Goal: Obtain resource: Obtain resource

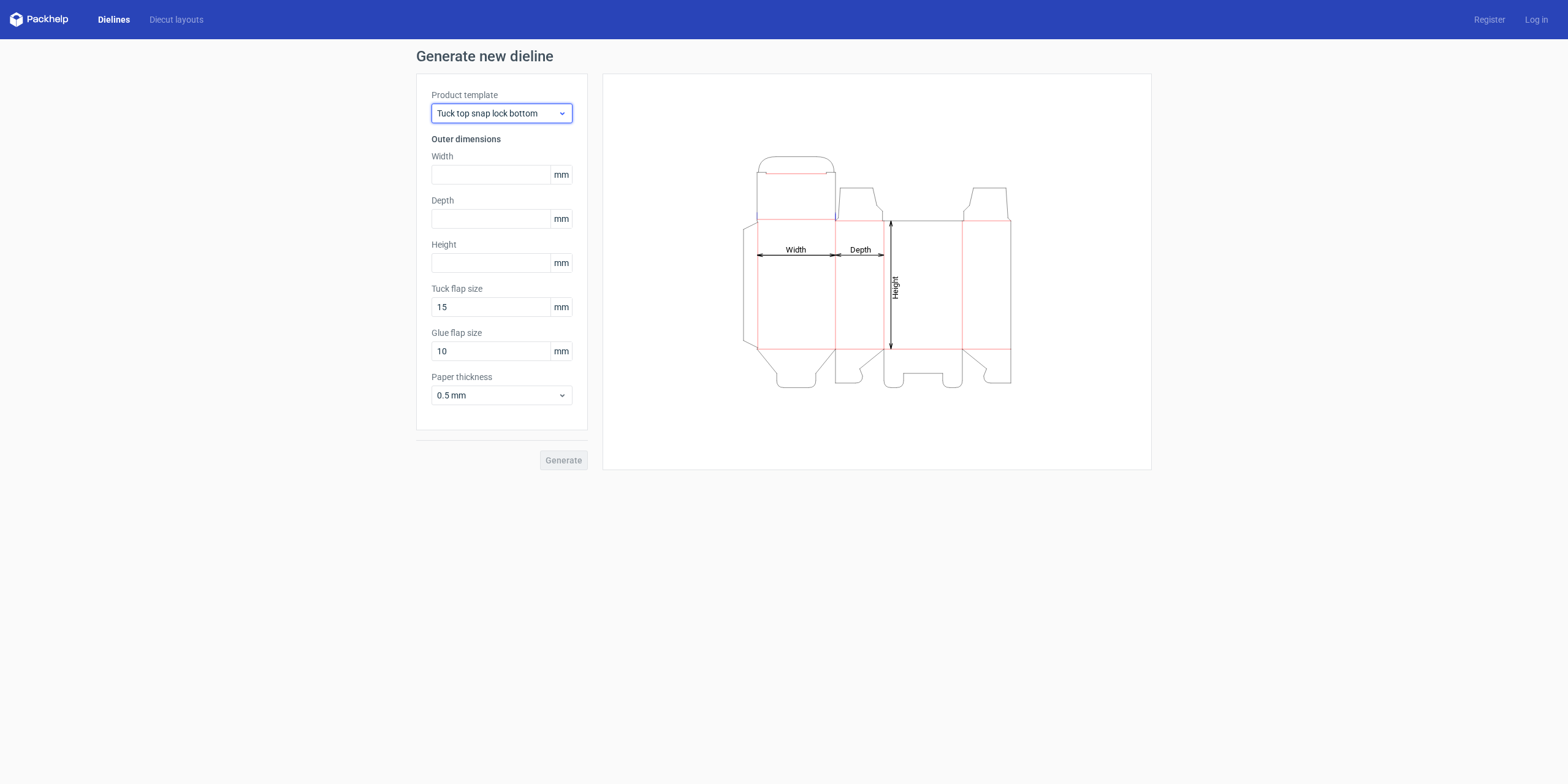
click at [570, 110] on div "Tuck top snap lock bottom" at bounding box center [501, 113] width 141 height 20
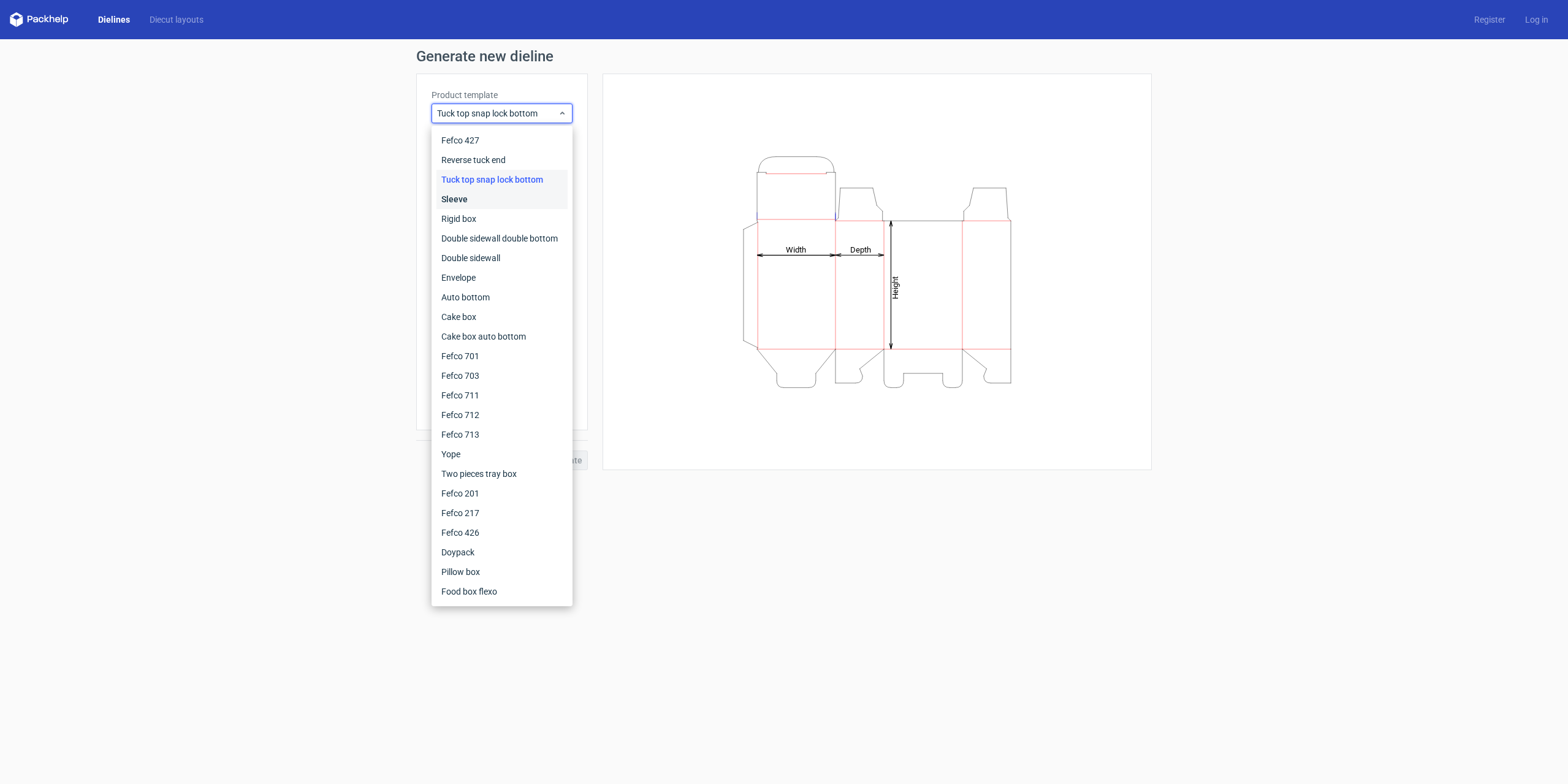
click at [498, 208] on div "Sleeve" at bounding box center [502, 199] width 131 height 20
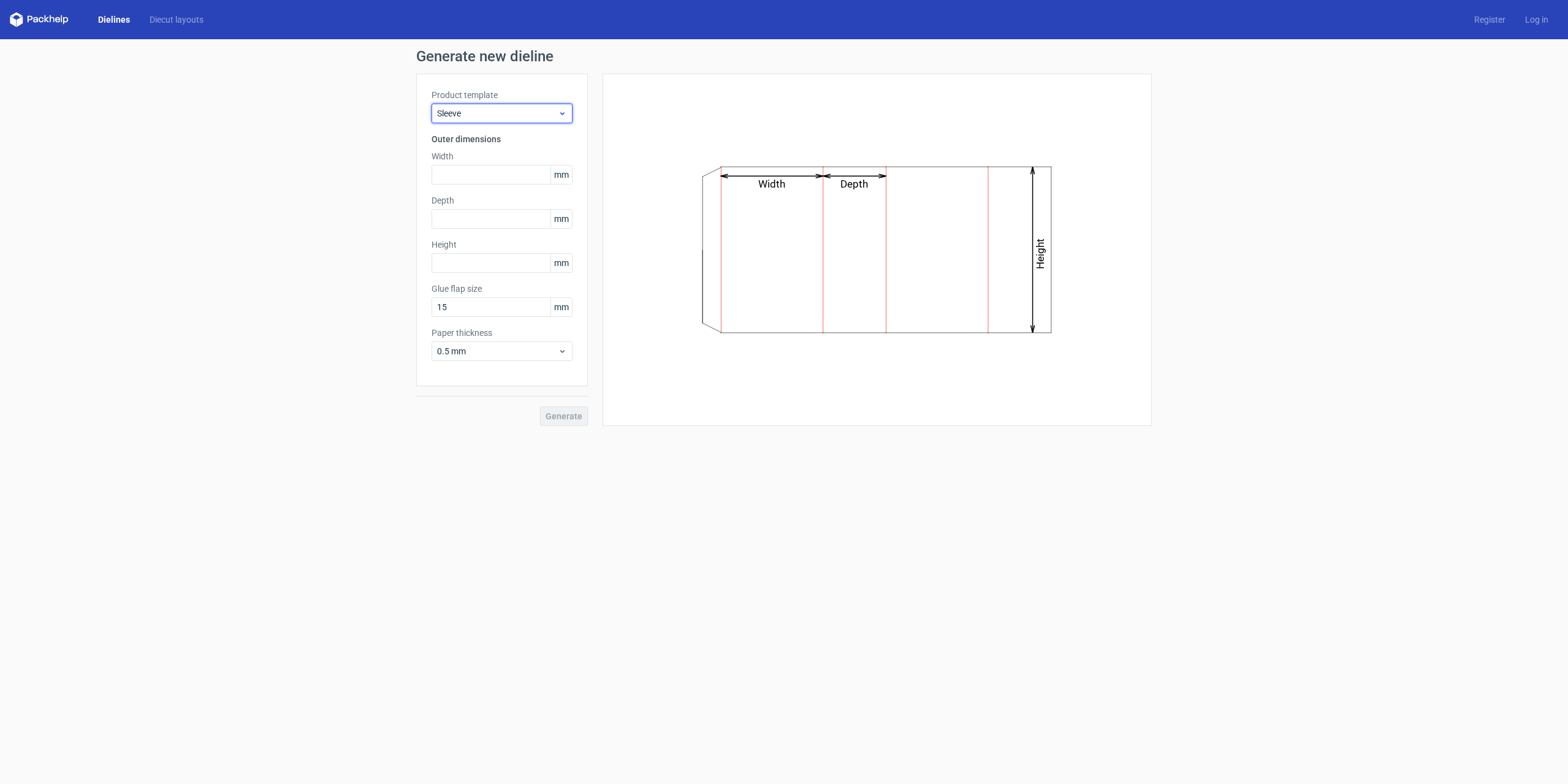
click at [552, 118] on span "Sleeve" at bounding box center [498, 113] width 121 height 12
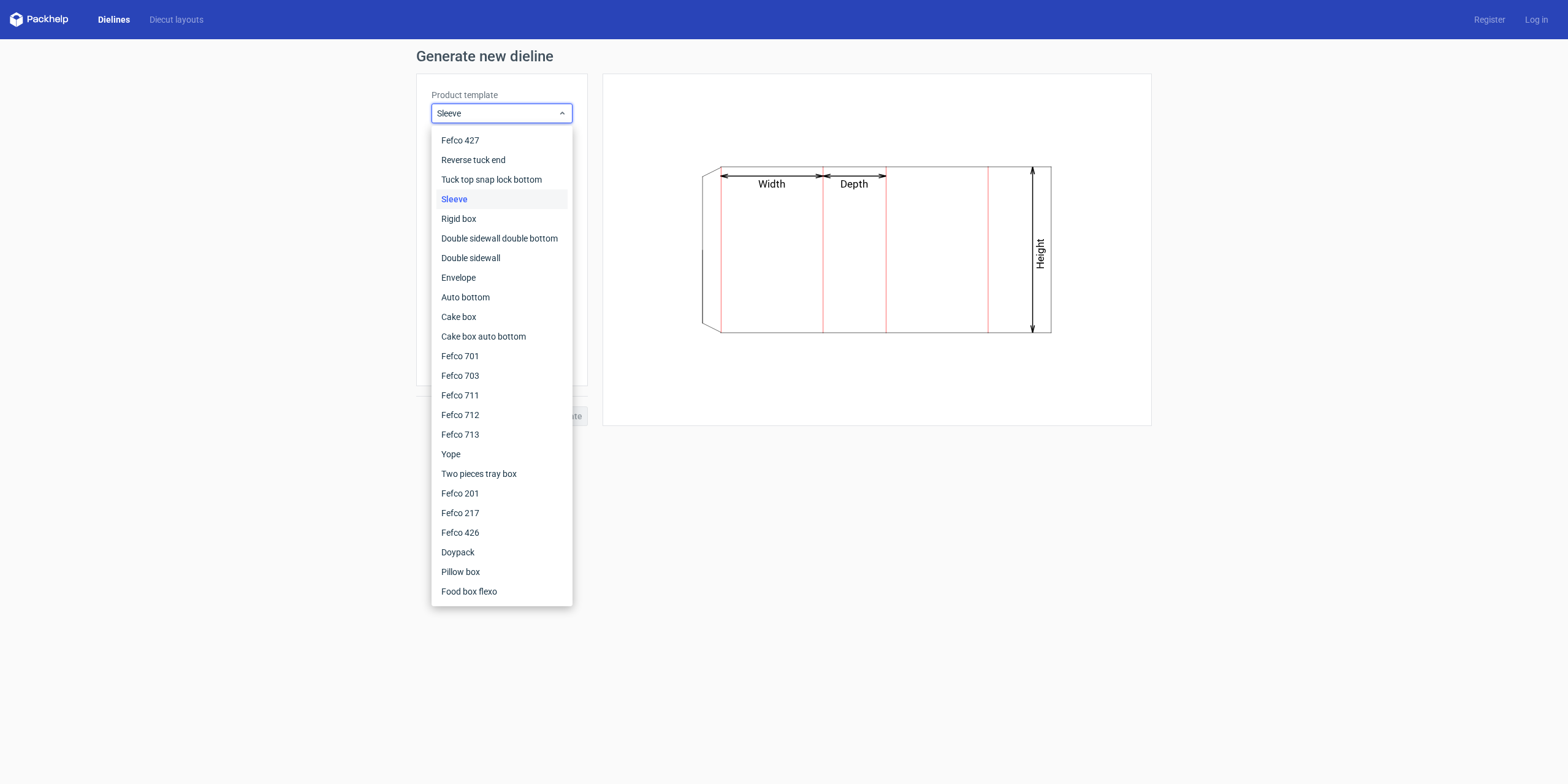
click at [496, 209] on div "Sleeve" at bounding box center [502, 199] width 131 height 20
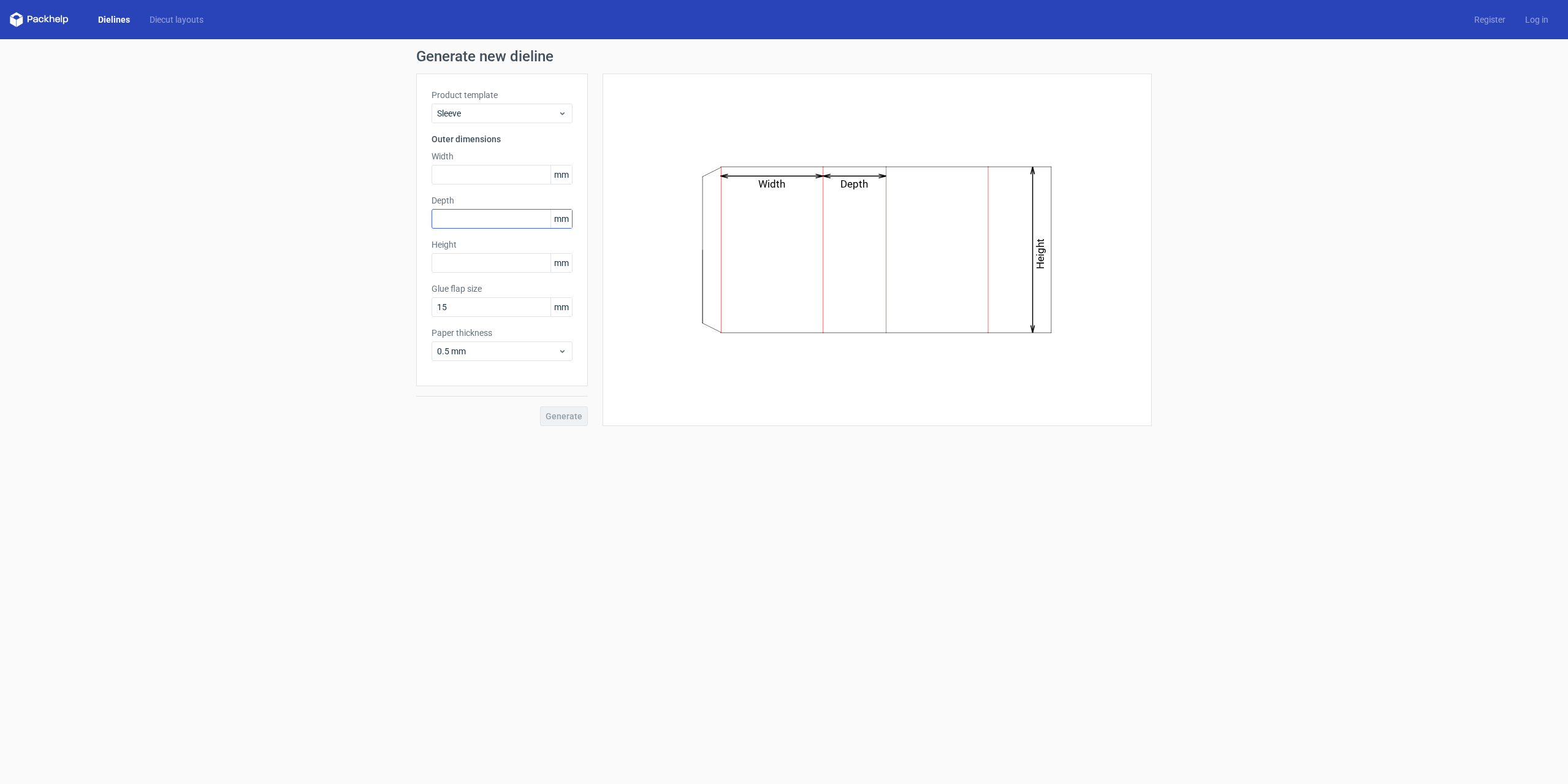
click at [496, 213] on div "Depth mm" at bounding box center [501, 211] width 141 height 34
drag, startPoint x: 537, startPoint y: 105, endPoint x: 529, endPoint y: 121, distance: 17.9
click at [534, 112] on div "Sleeve" at bounding box center [501, 113] width 141 height 20
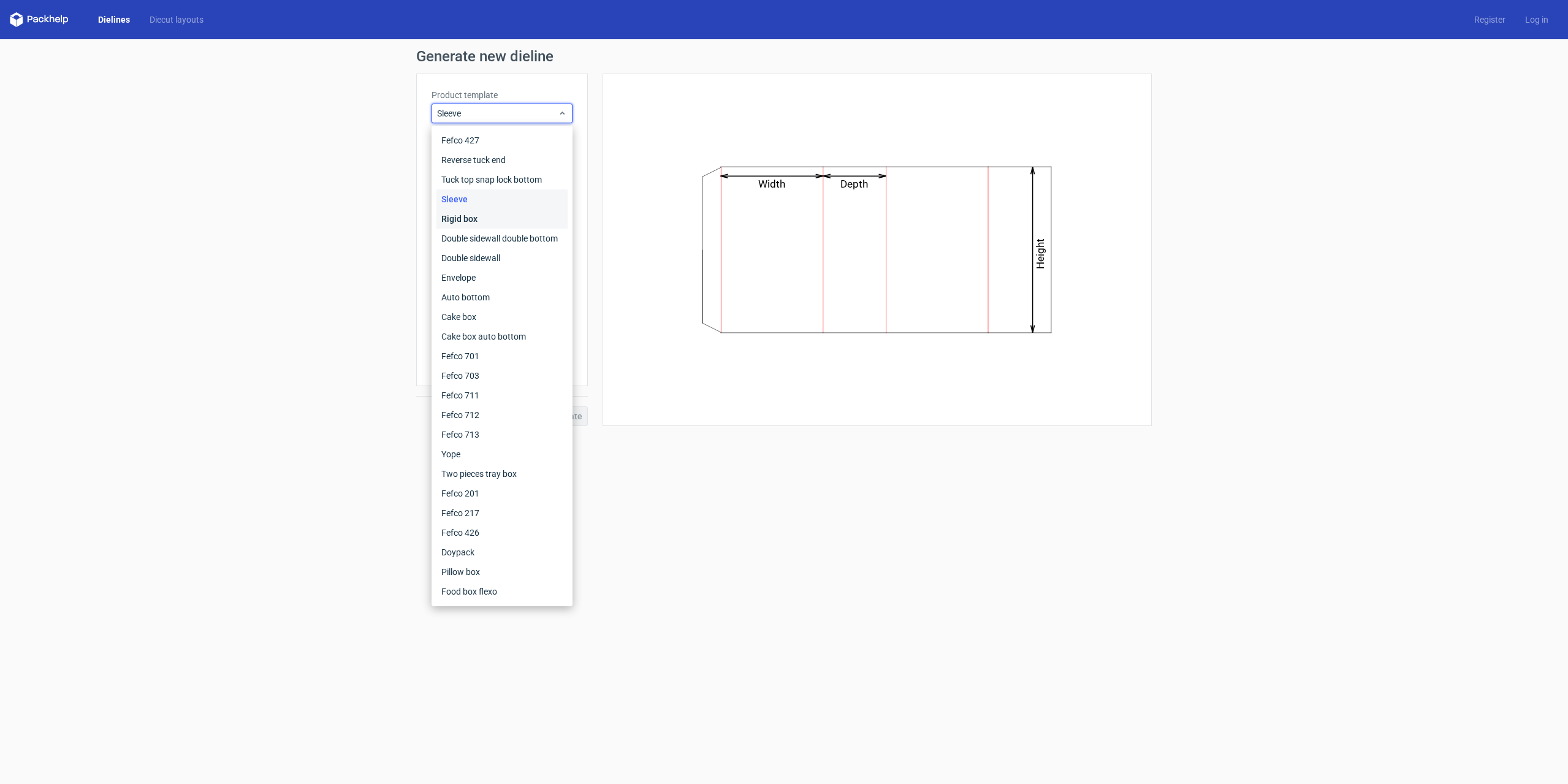
click at [481, 222] on div "Rigid box" at bounding box center [502, 218] width 131 height 20
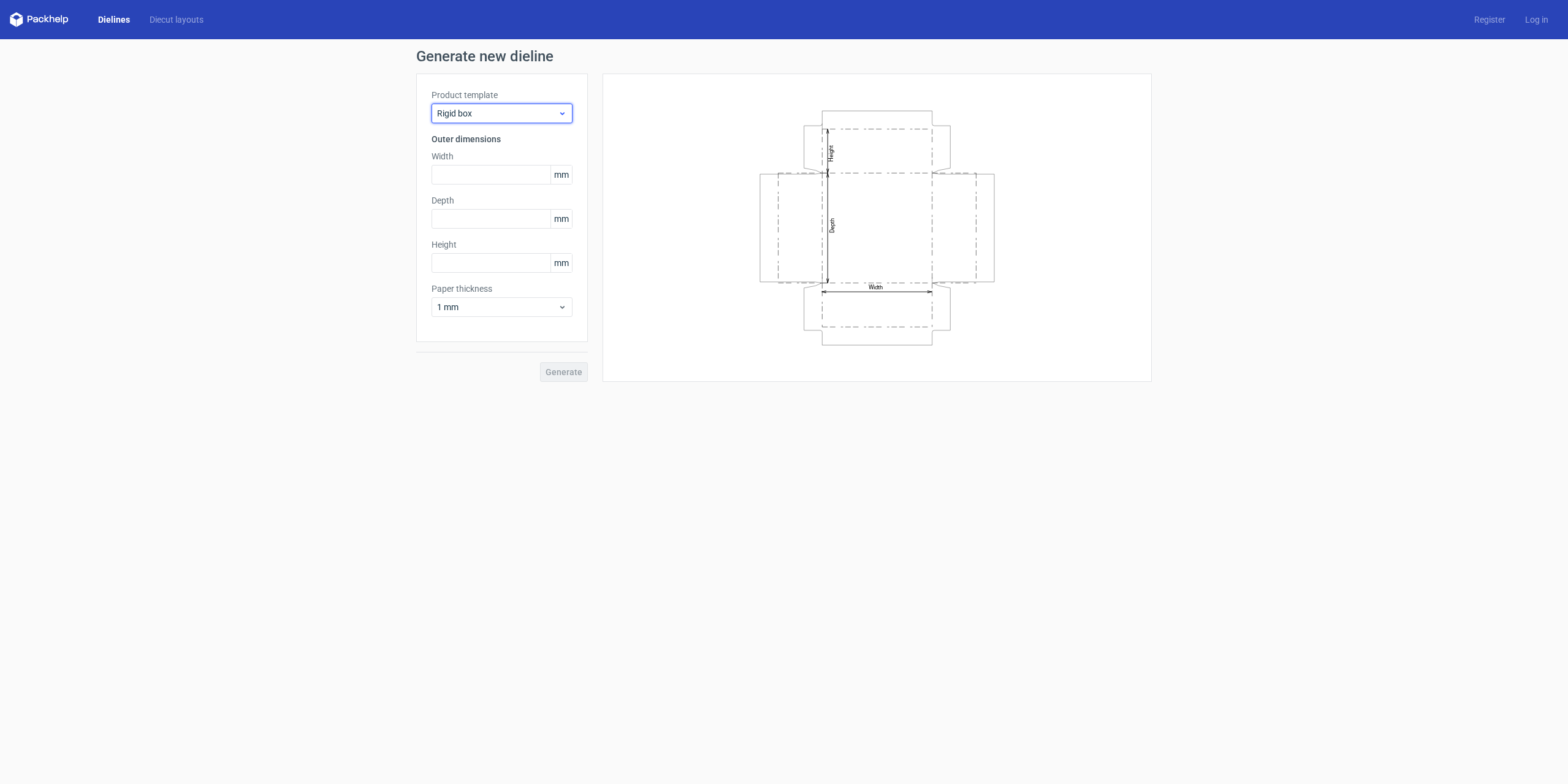
click at [508, 104] on div "Rigid box" at bounding box center [501, 113] width 141 height 20
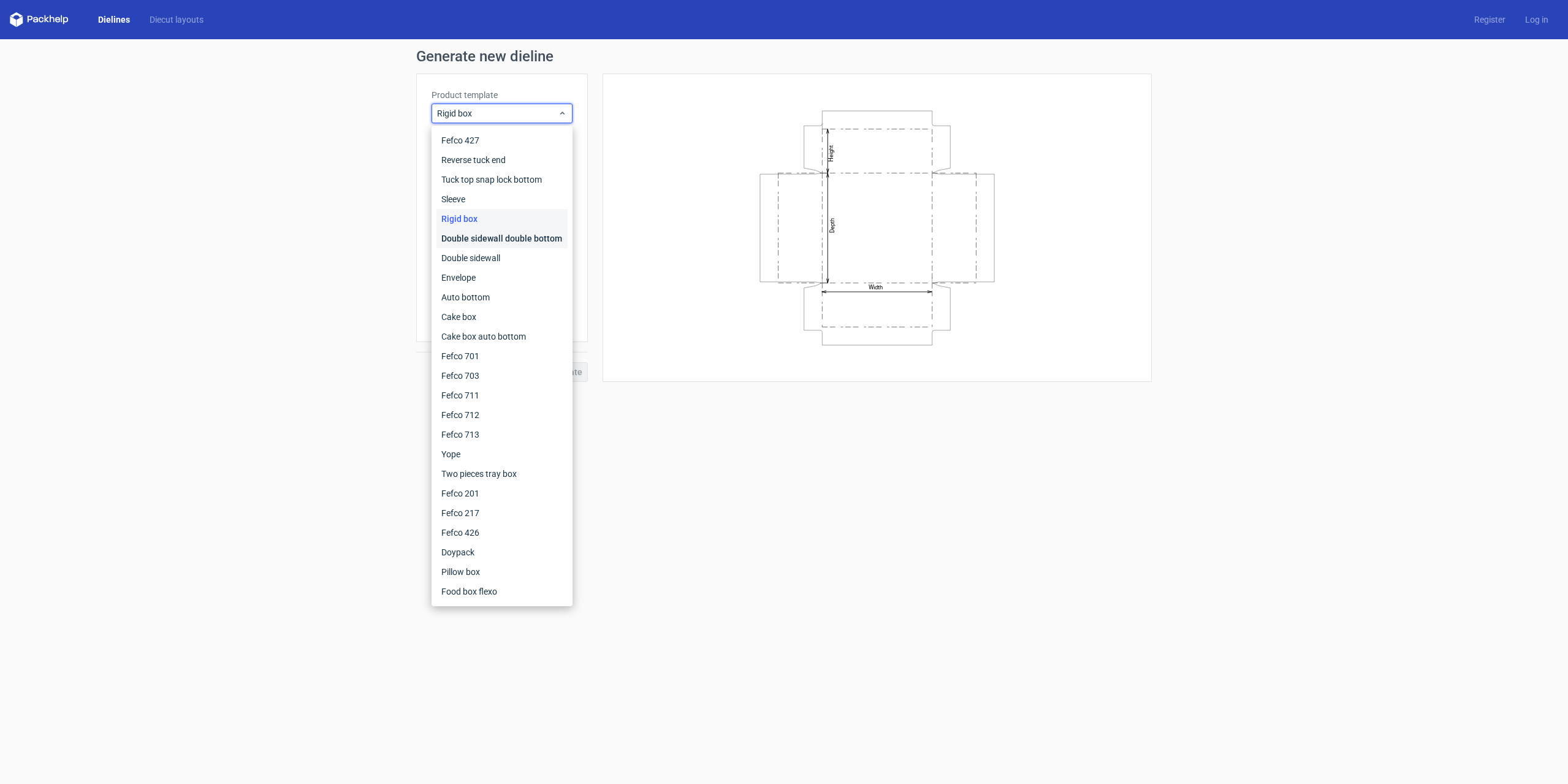
click at [491, 229] on div "Double sidewall double bottom" at bounding box center [502, 238] width 131 height 20
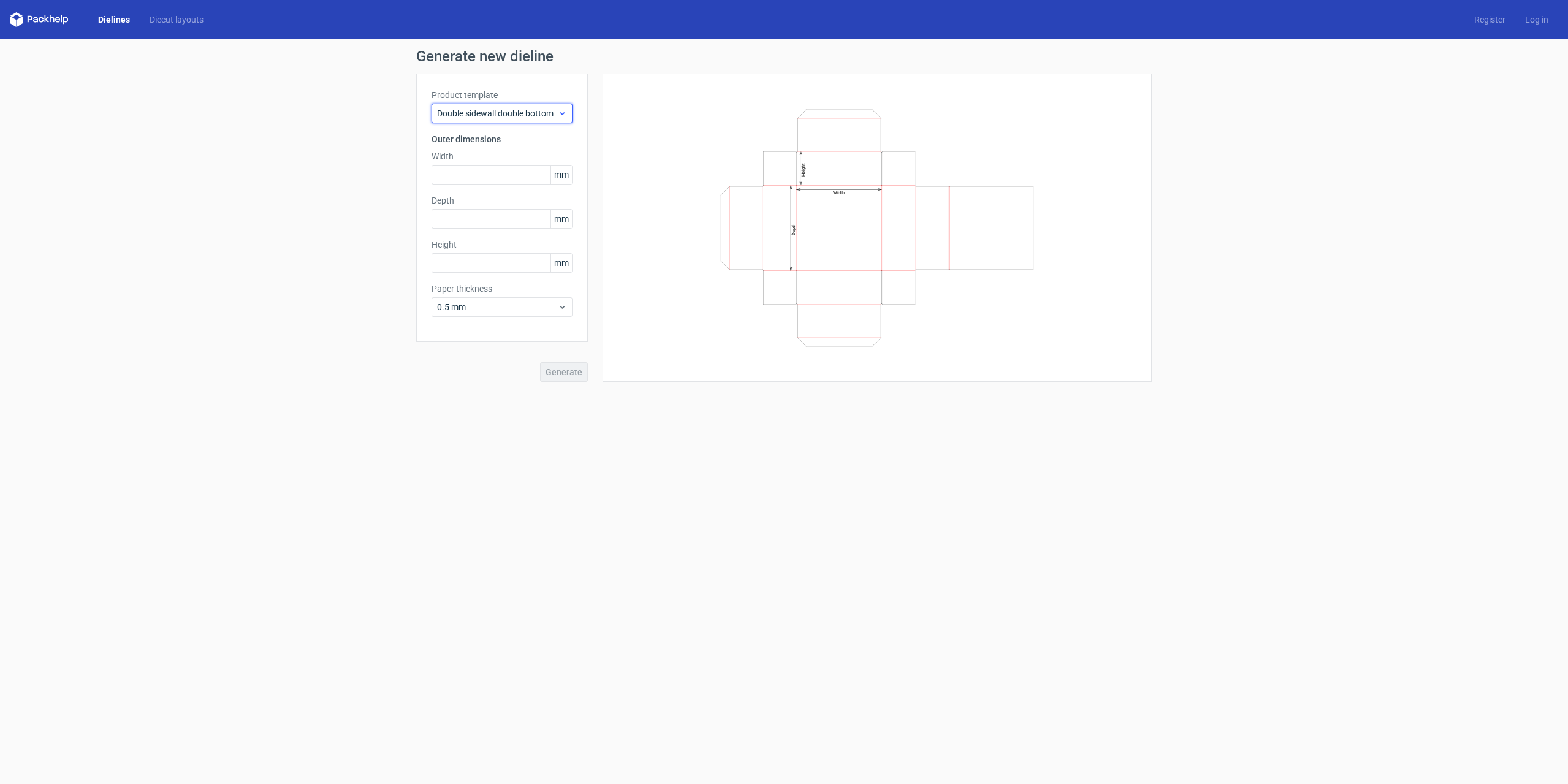
click at [510, 119] on span "Double sidewall double bottom" at bounding box center [498, 113] width 121 height 12
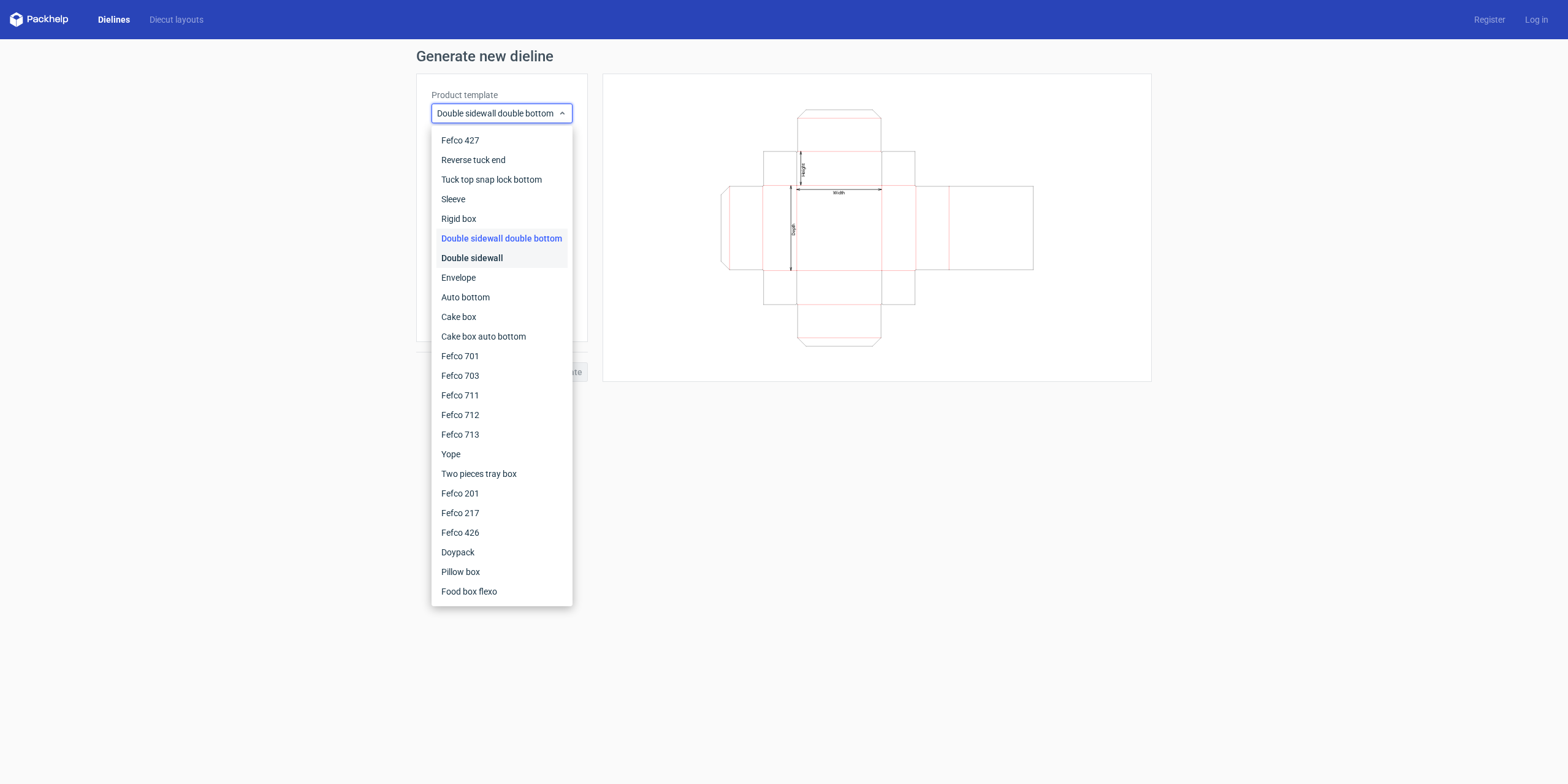
click at [506, 250] on div "Double sidewall" at bounding box center [502, 257] width 131 height 20
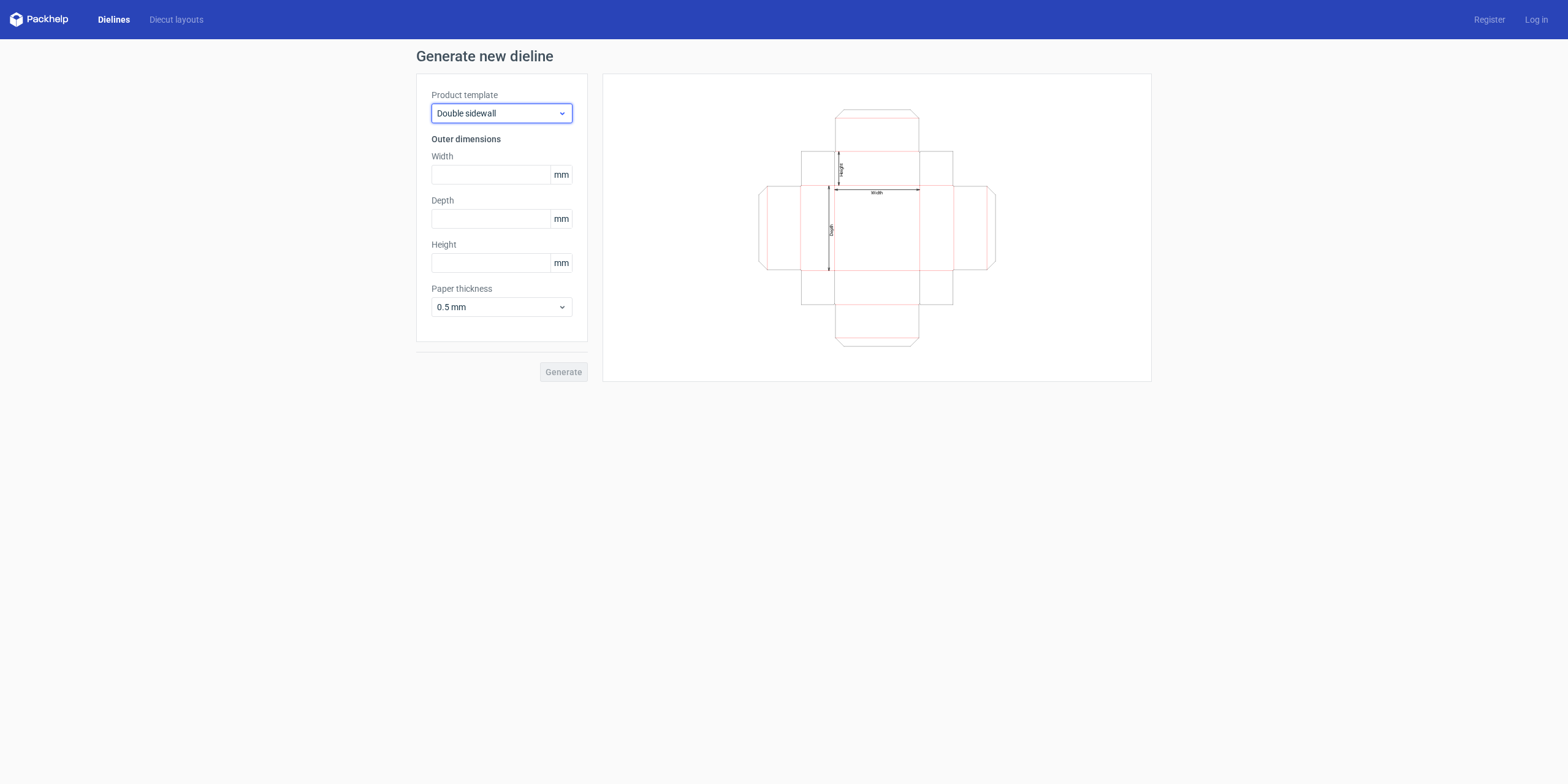
click at [532, 119] on div "Double sidewall" at bounding box center [501, 113] width 141 height 20
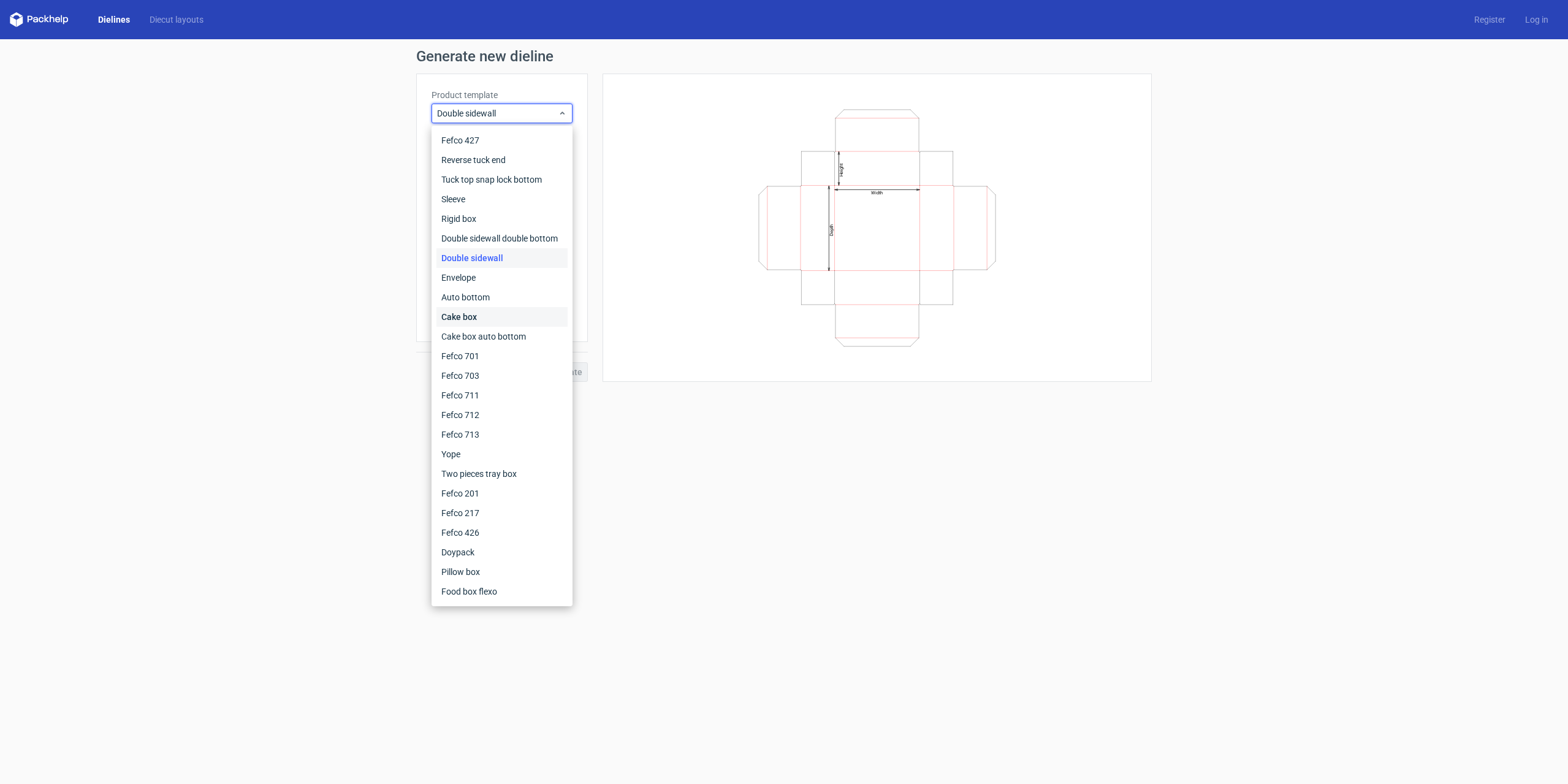
click at [522, 319] on div "Cake box" at bounding box center [502, 316] width 131 height 20
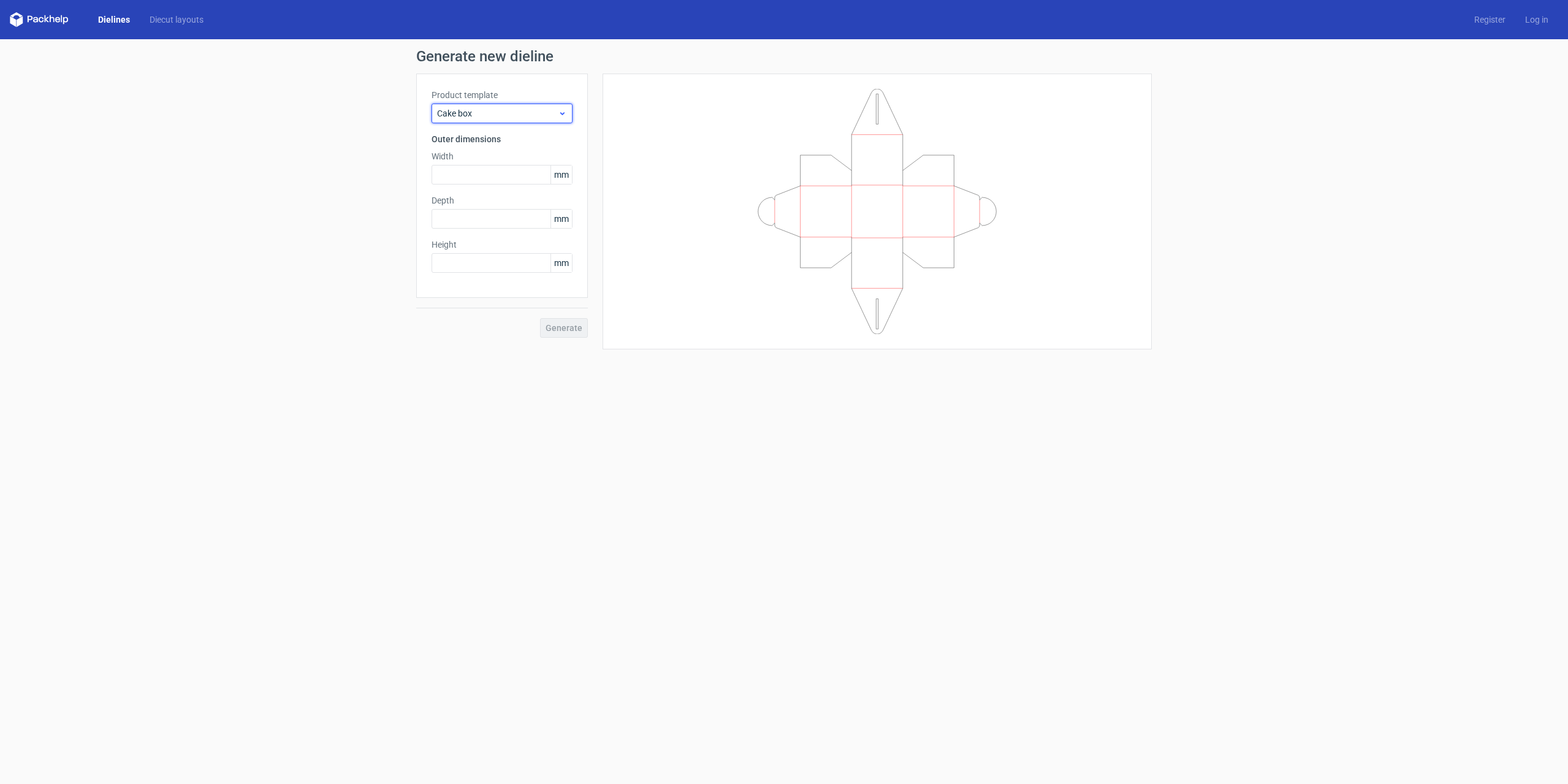
click at [512, 121] on div "Cake box" at bounding box center [501, 113] width 141 height 20
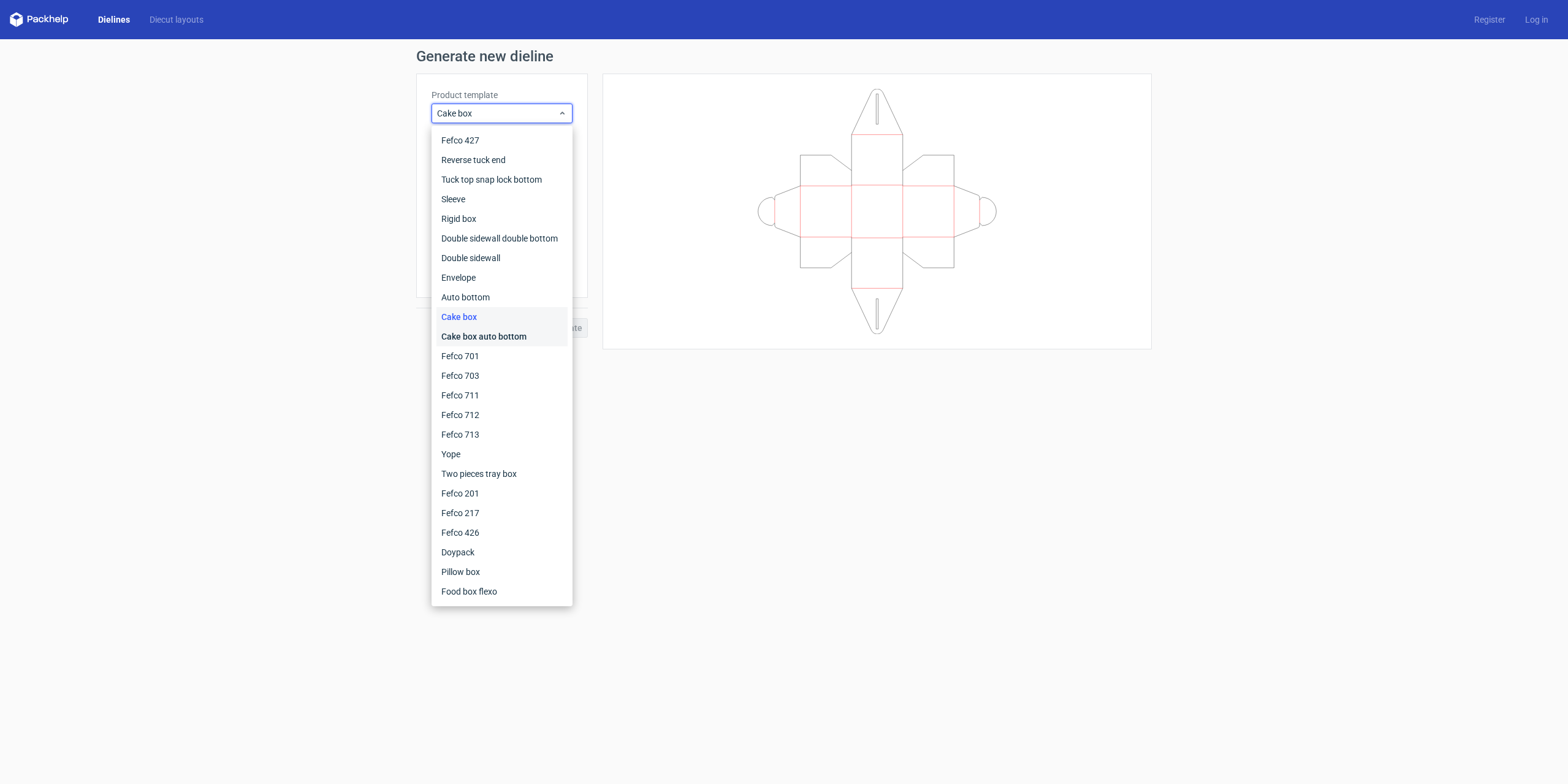
click at [493, 330] on div "Cake box auto bottom" at bounding box center [502, 336] width 131 height 20
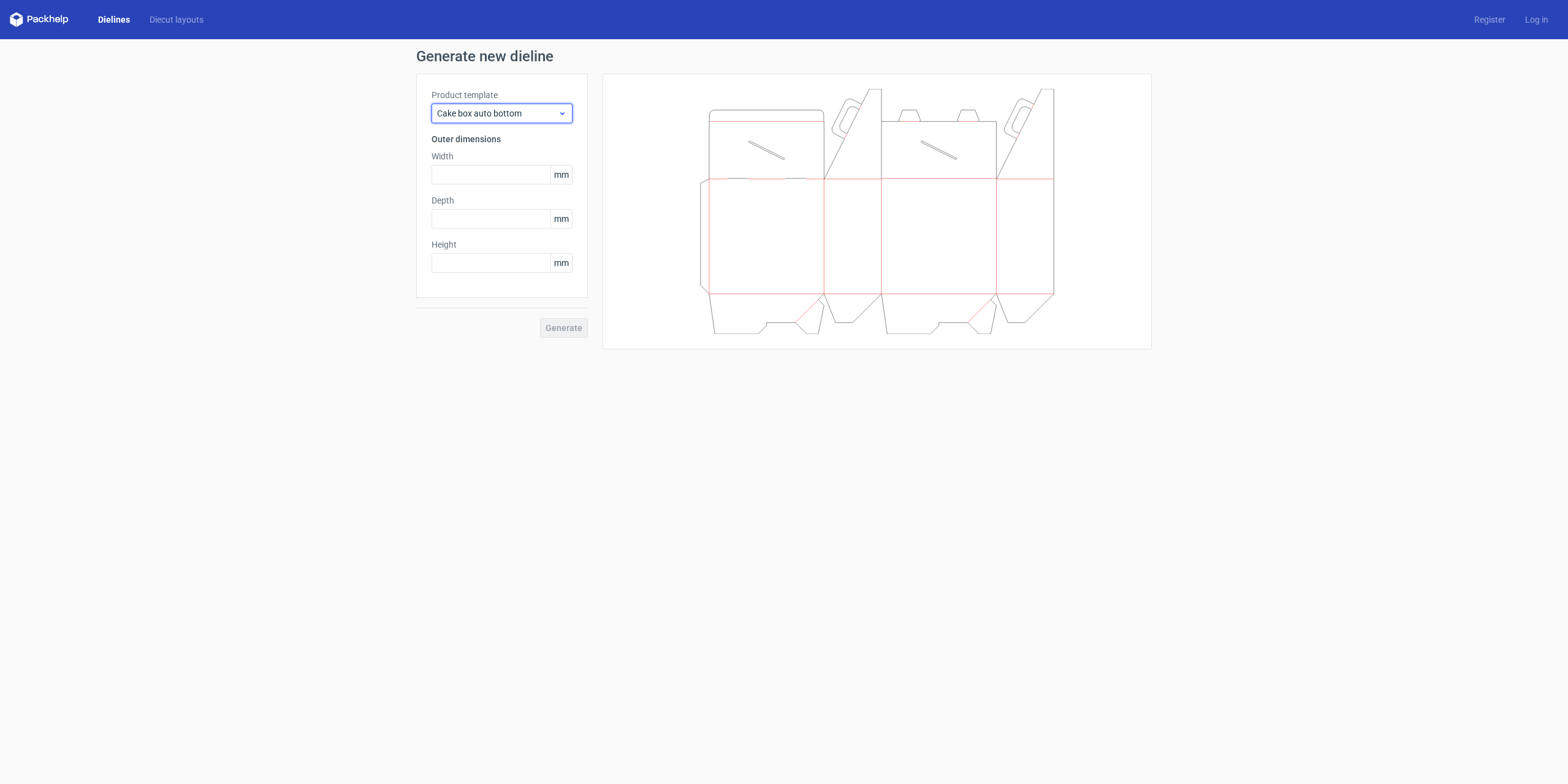
click at [551, 117] on span "Cake box auto bottom" at bounding box center [498, 113] width 121 height 12
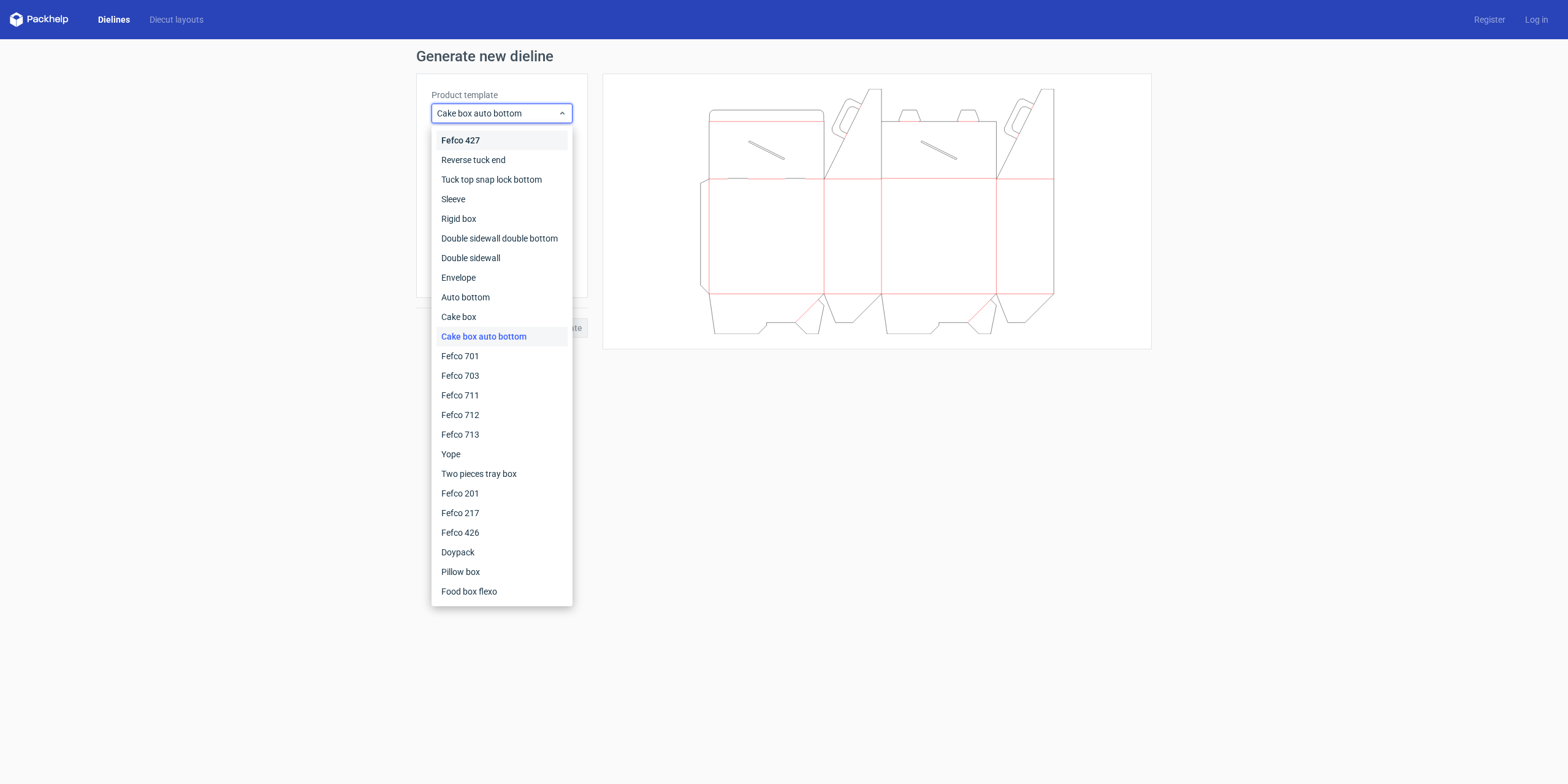
click at [524, 135] on div "Fefco 427" at bounding box center [502, 140] width 131 height 20
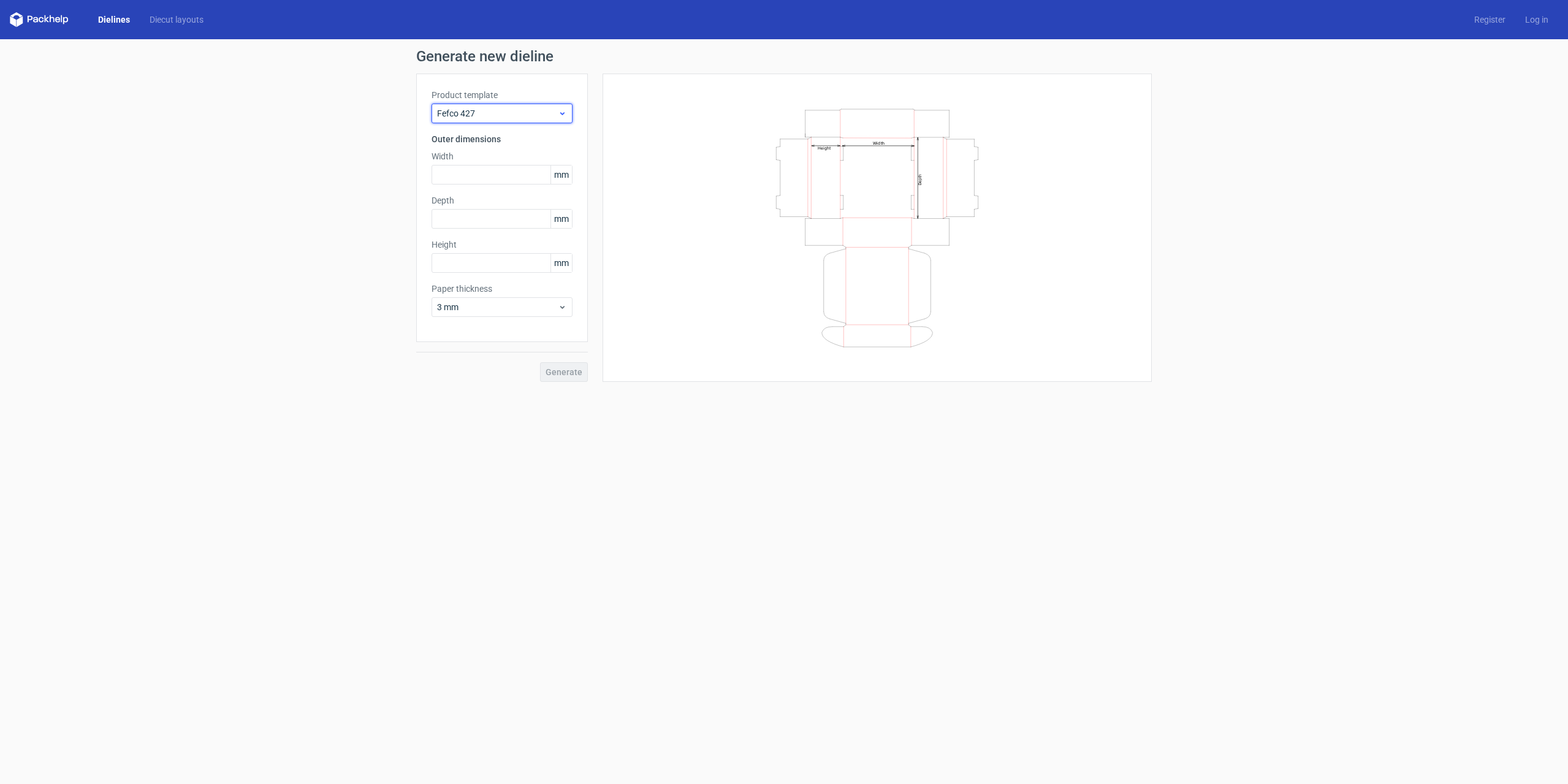
click at [533, 120] on div "Fefco 427" at bounding box center [501, 113] width 141 height 20
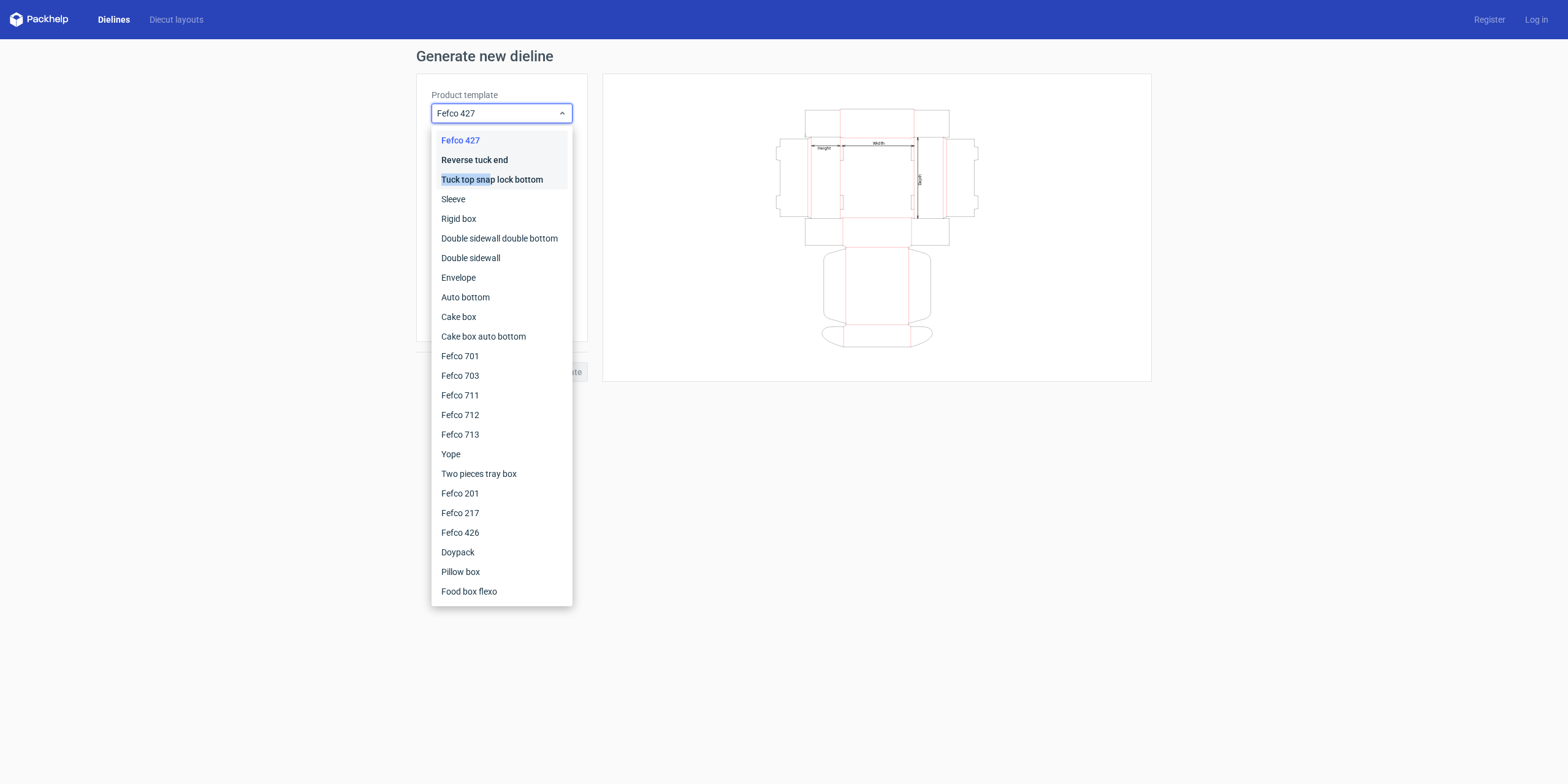
drag, startPoint x: 493, startPoint y: 170, endPoint x: 506, endPoint y: 163, distance: 14.8
click at [506, 163] on div "Fefco 427 Reverse tuck end Tuck top snap lock bottom Sleeve Rigid box Double si…" at bounding box center [502, 366] width 131 height 471
click at [529, 159] on div "Reverse tuck end" at bounding box center [502, 159] width 131 height 20
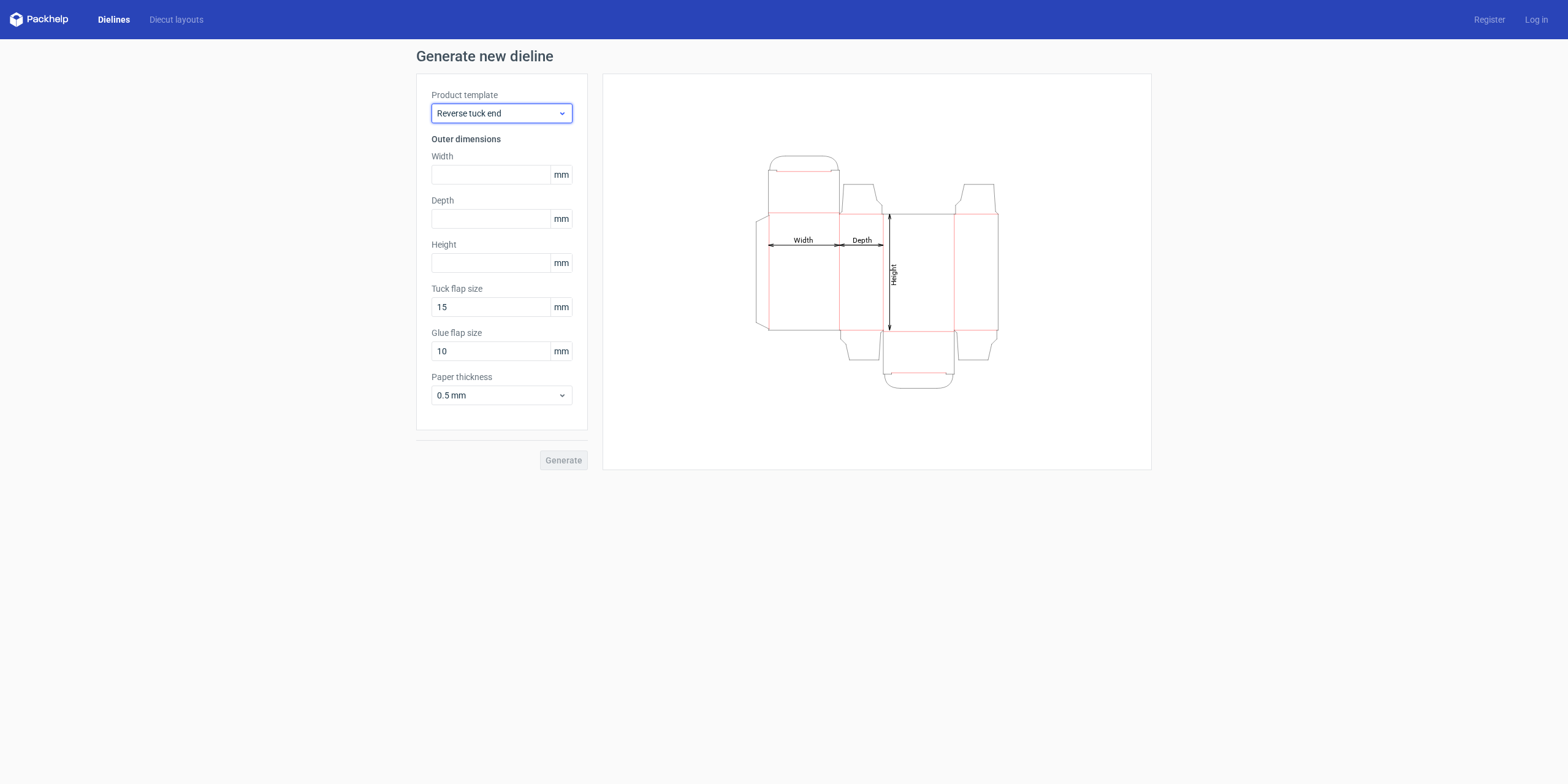
click at [527, 112] on span "Reverse tuck end" at bounding box center [498, 113] width 121 height 12
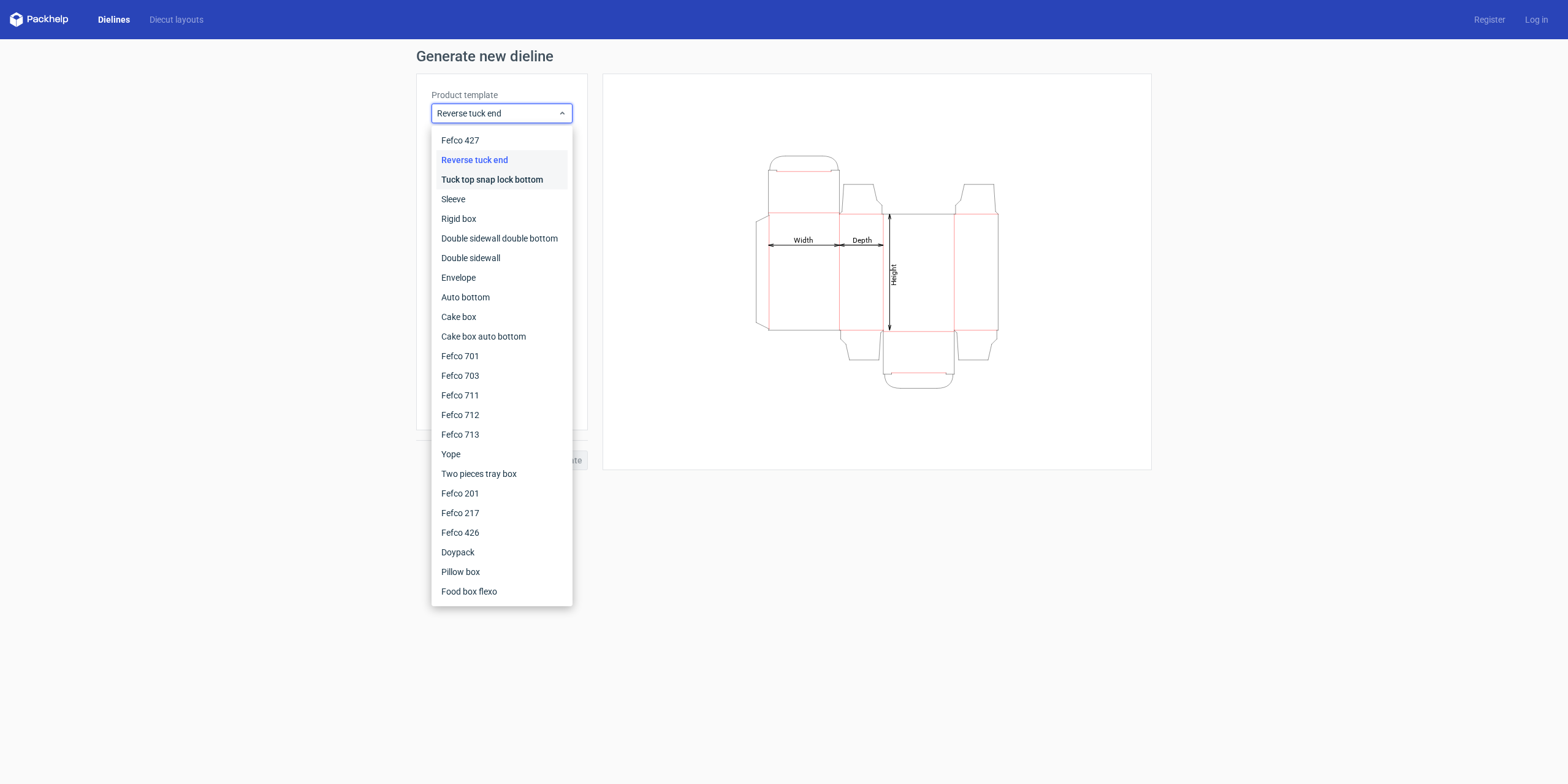
click at [476, 182] on div "Tuck top snap lock bottom" at bounding box center [502, 179] width 131 height 20
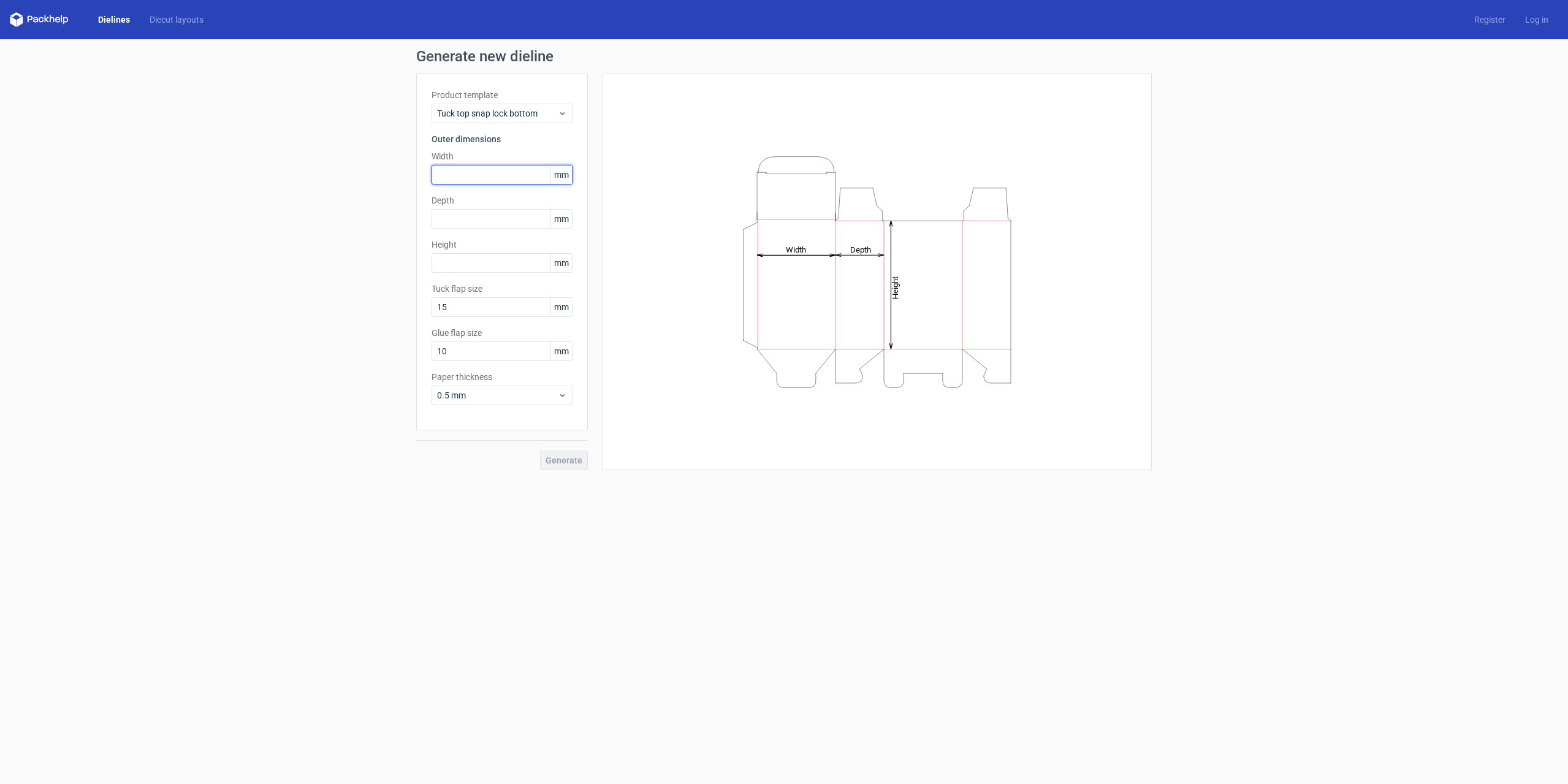
click at [469, 173] on input "text" at bounding box center [501, 175] width 141 height 20
type input "255"
type input "300"
type input "200"
click at [549, 456] on span "Generate" at bounding box center [563, 460] width 37 height 9
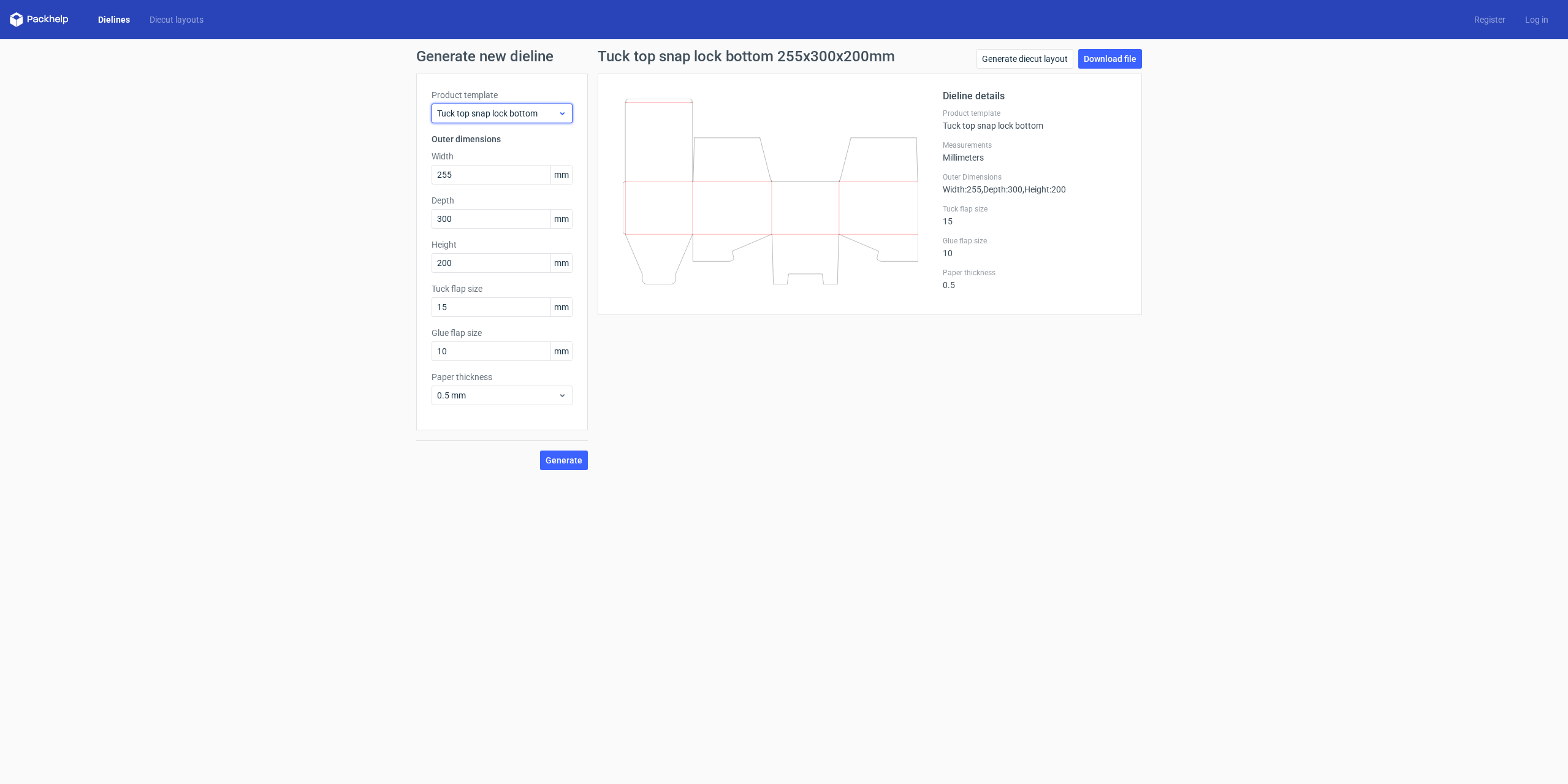
click at [527, 113] on span "Tuck top snap lock bottom" at bounding box center [498, 113] width 121 height 12
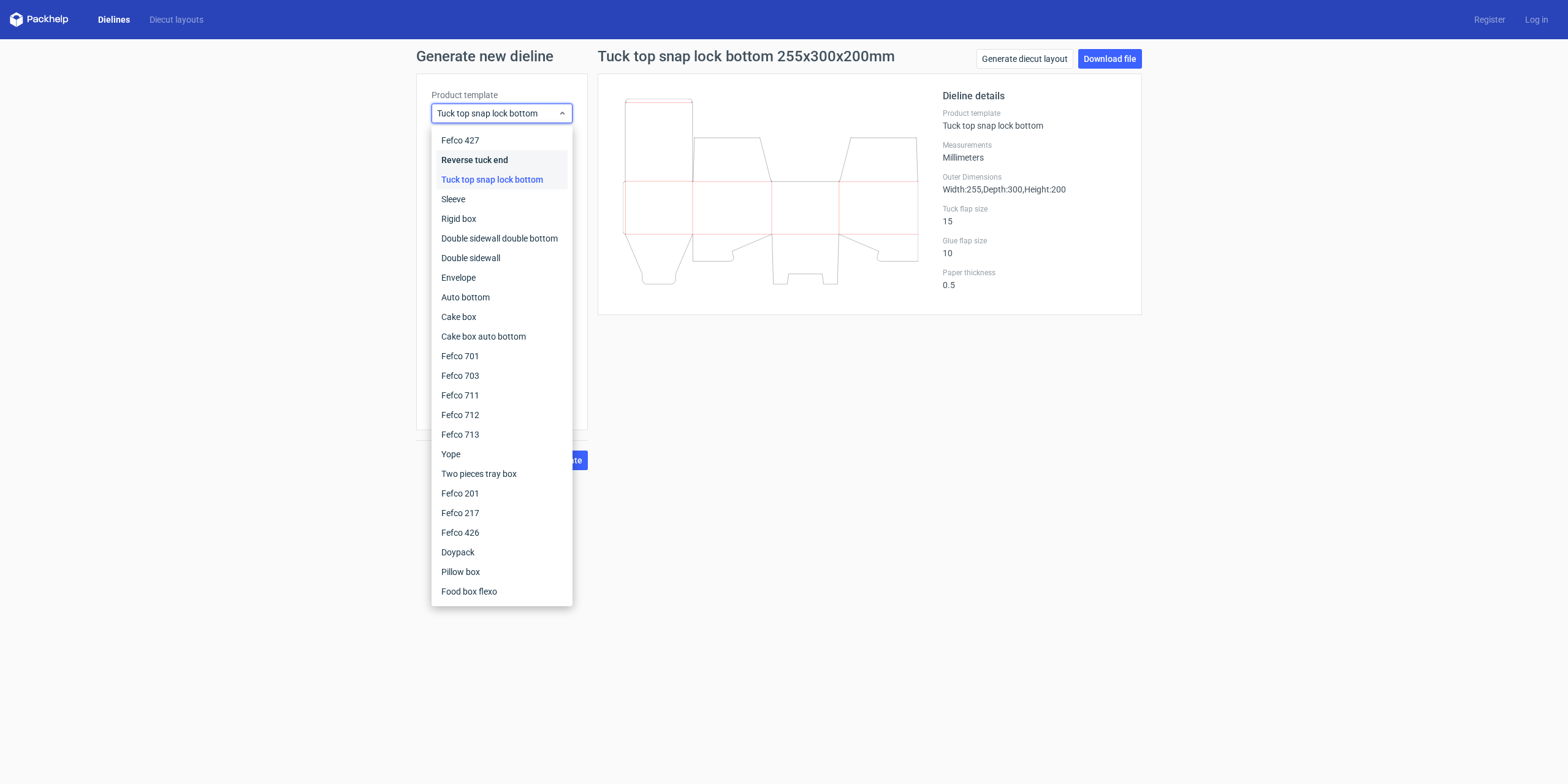
click at [481, 156] on div "Reverse tuck end" at bounding box center [502, 159] width 131 height 20
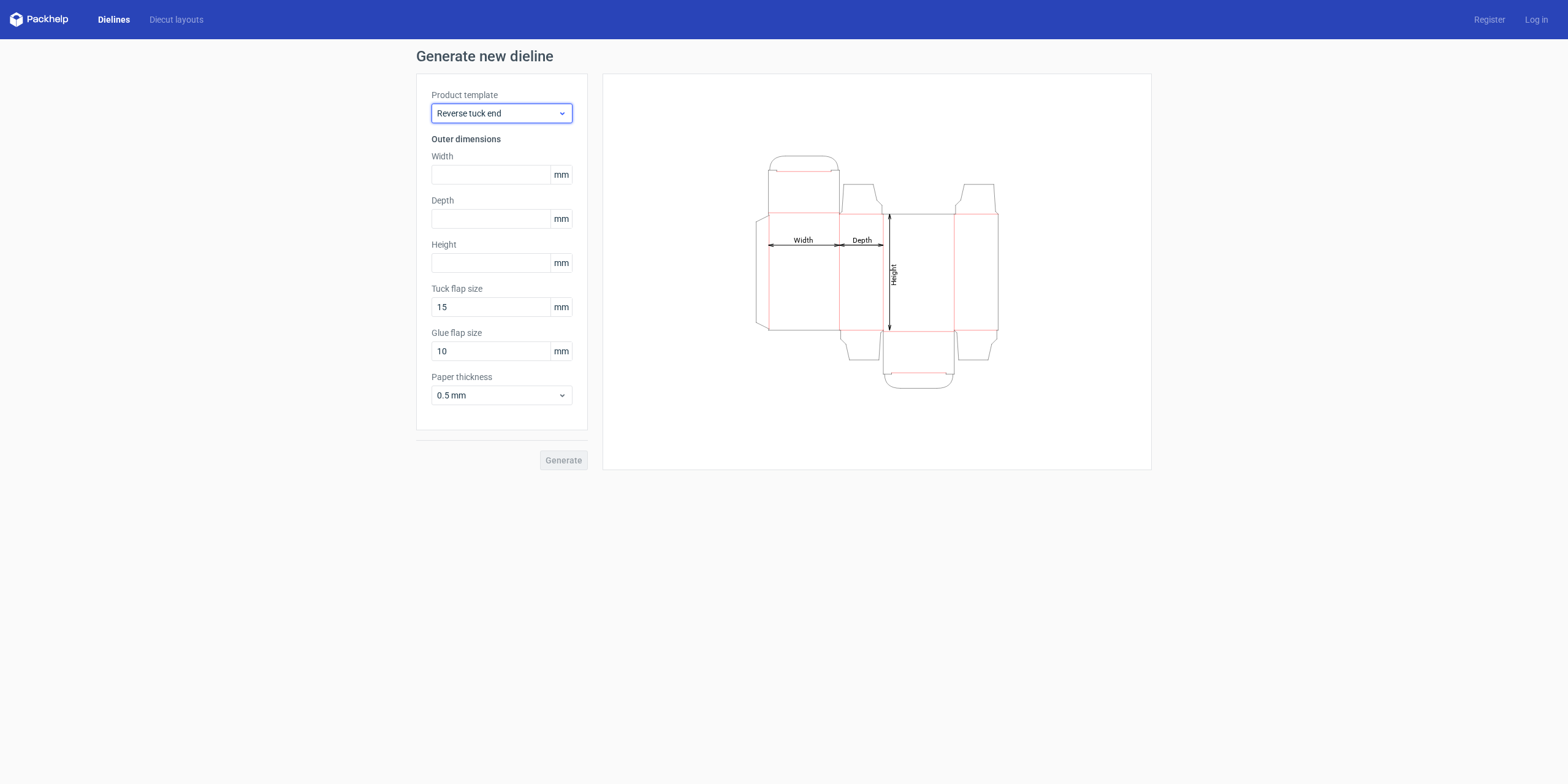
click at [487, 107] on span "Reverse tuck end" at bounding box center [498, 113] width 121 height 12
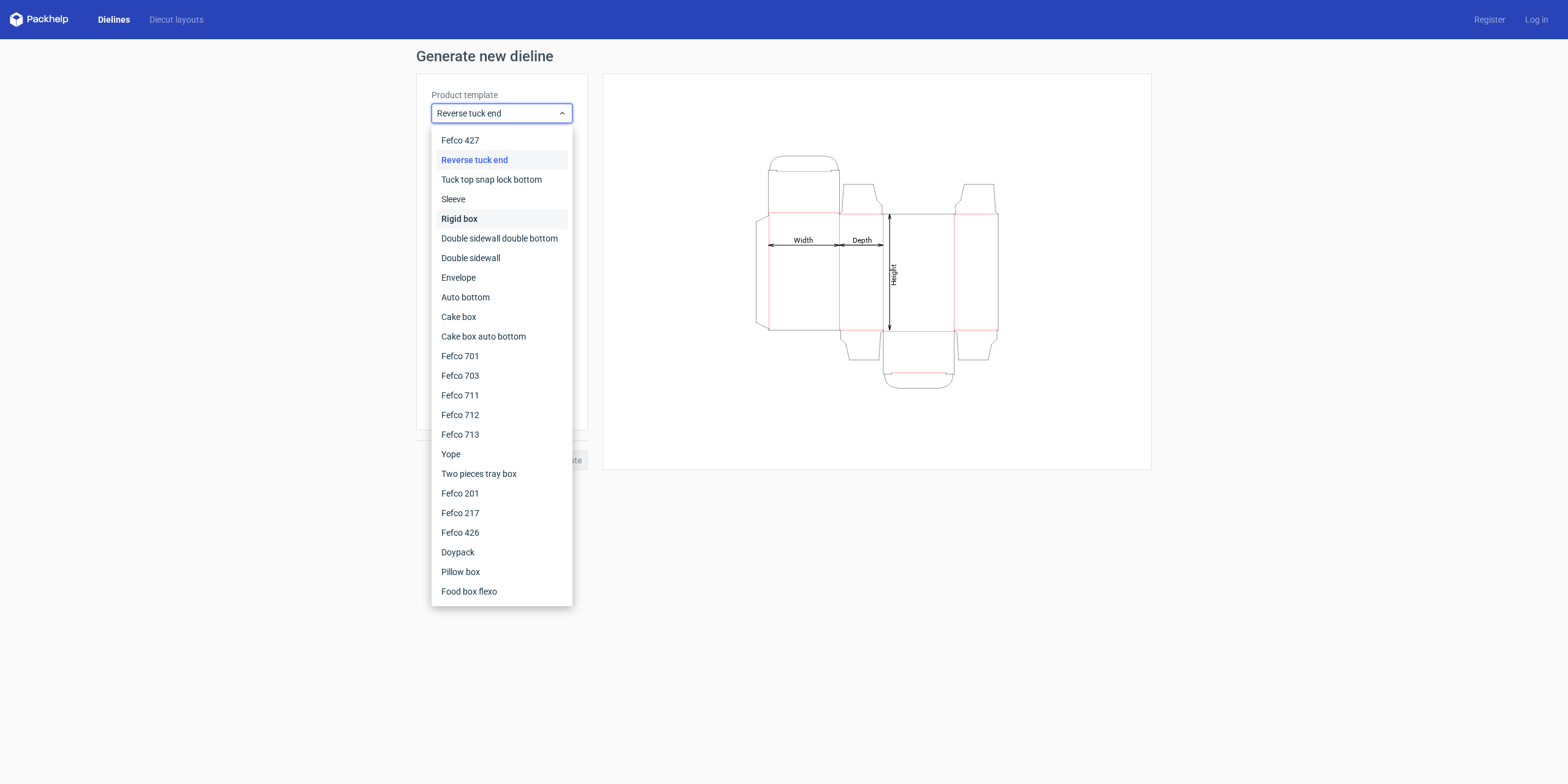
click at [474, 209] on div "Rigid box" at bounding box center [502, 218] width 131 height 20
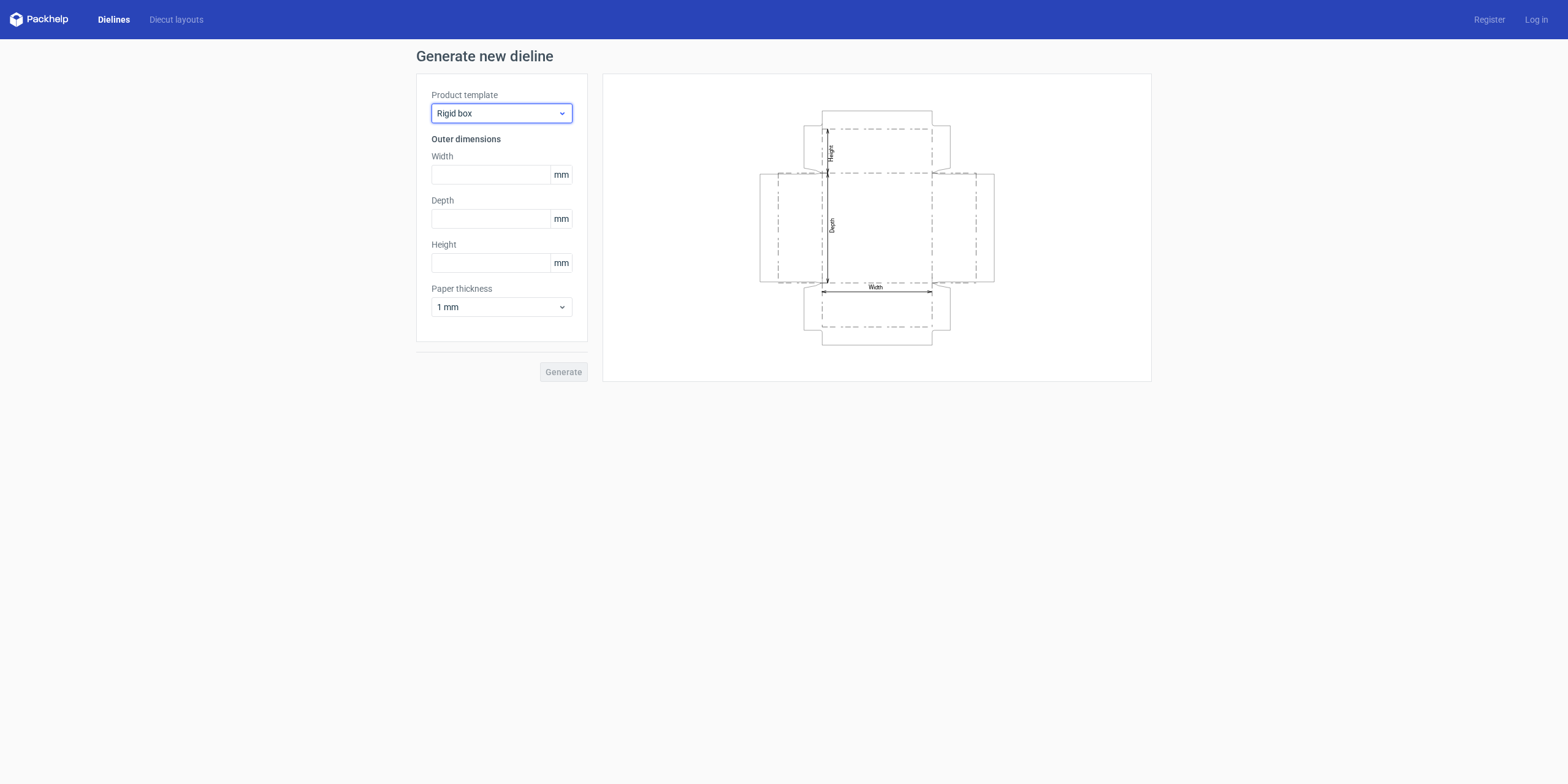
click at [487, 115] on span "Rigid box" at bounding box center [498, 113] width 121 height 12
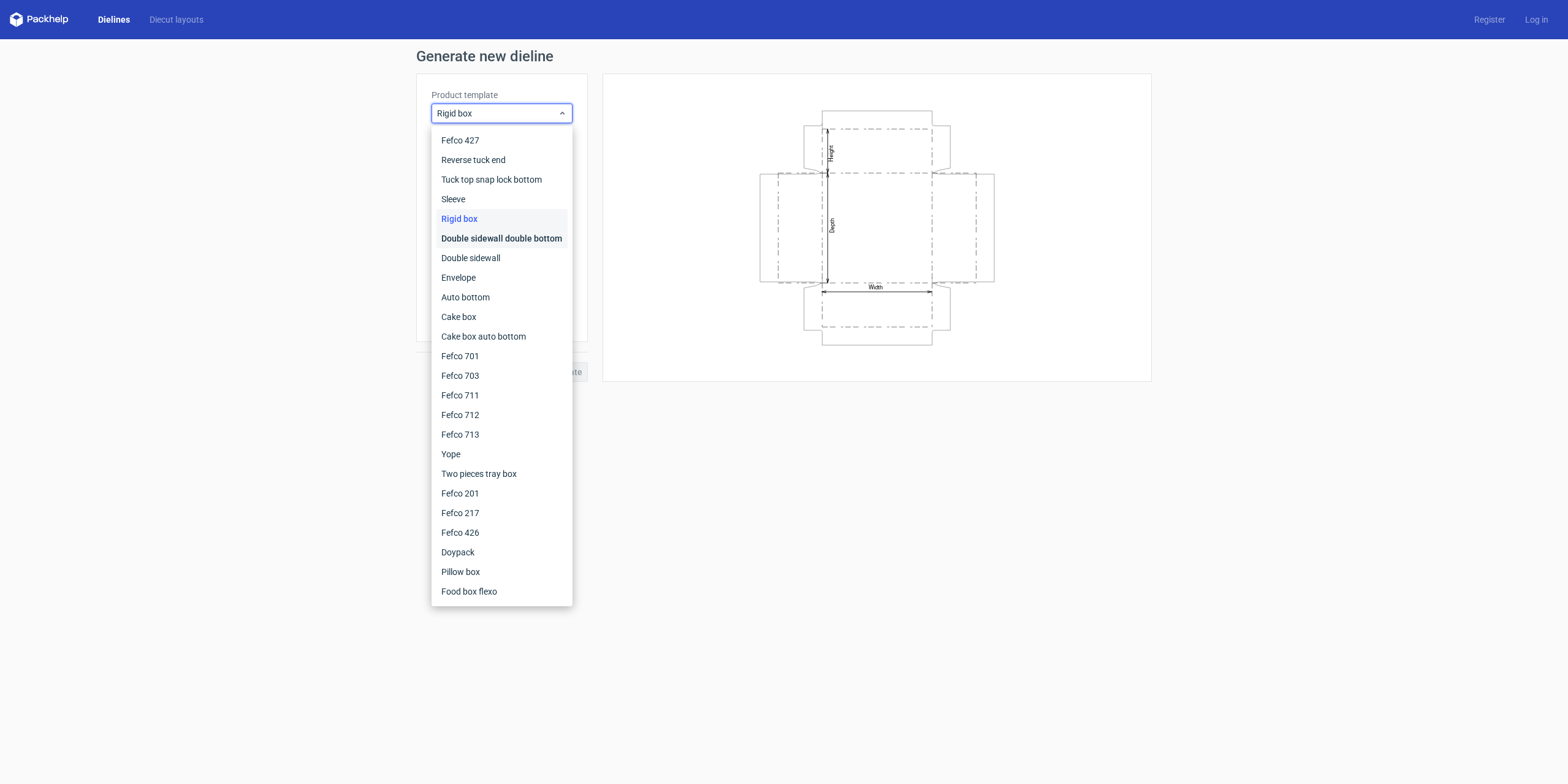
click at [483, 233] on div "Double sidewall double bottom" at bounding box center [502, 238] width 131 height 20
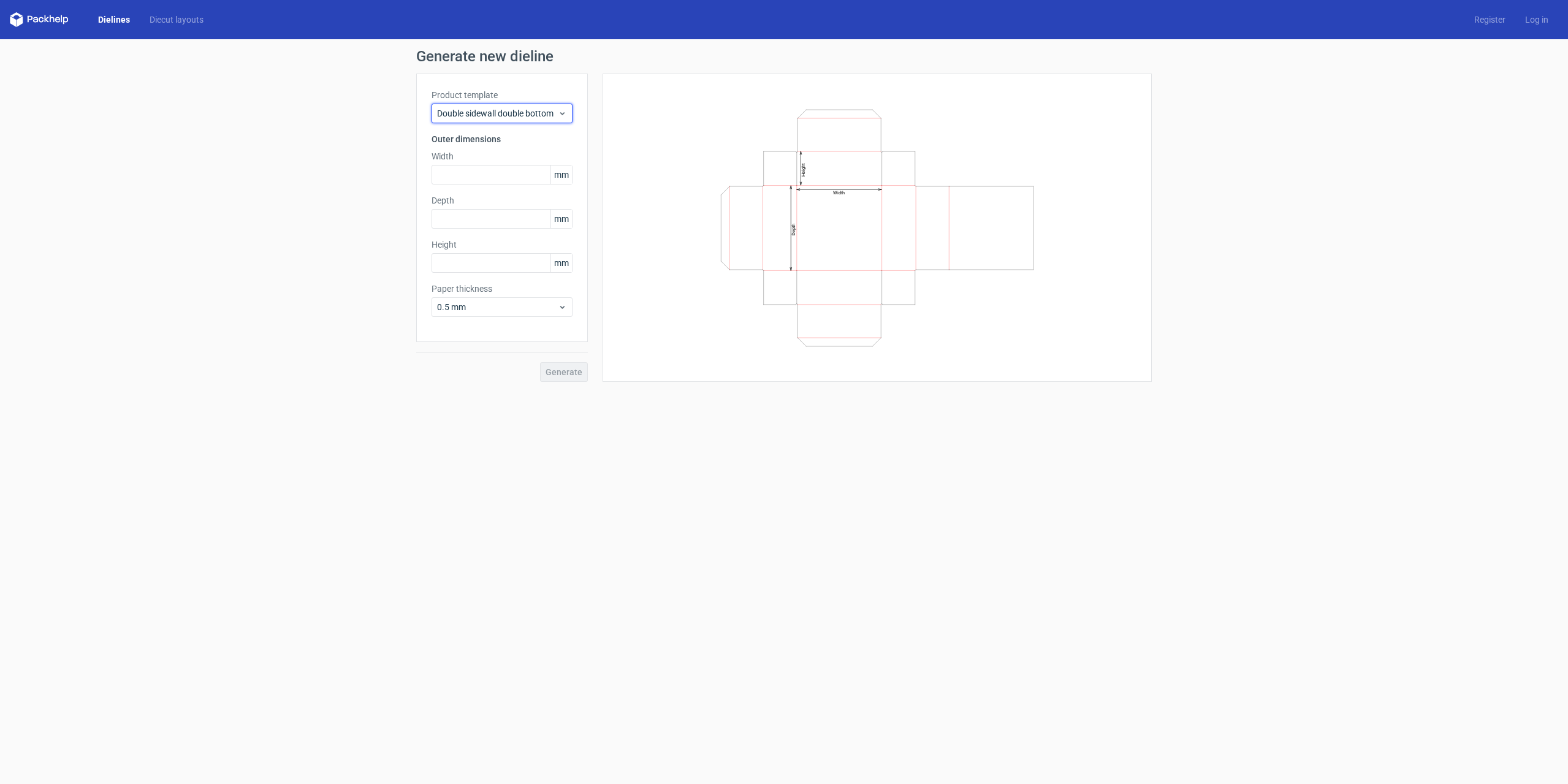
drag, startPoint x: 505, startPoint y: 106, endPoint x: 505, endPoint y: 124, distance: 18.0
click at [505, 119] on div "Double sidewall double bottom" at bounding box center [501, 113] width 141 height 20
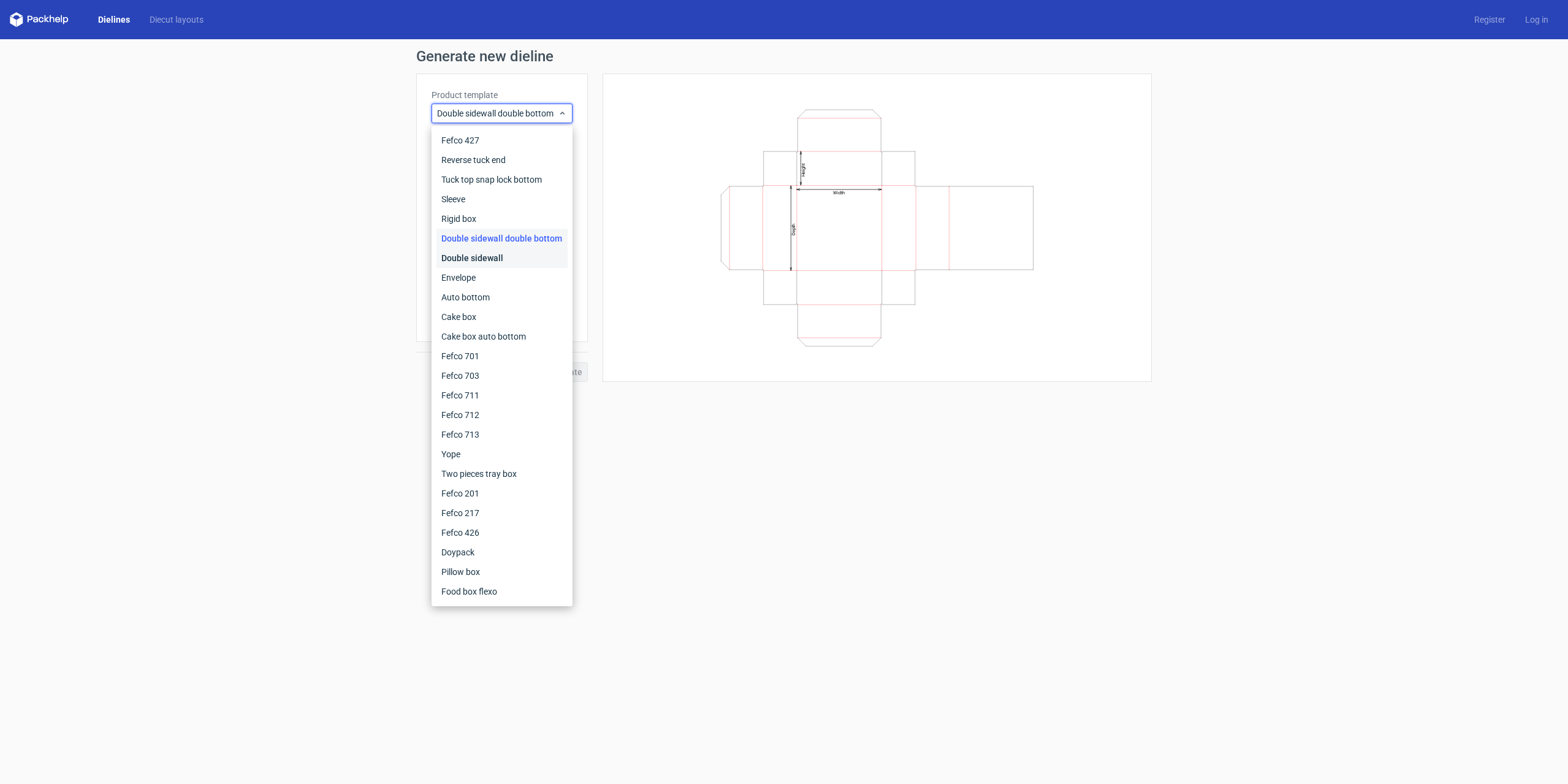
click at [500, 253] on div "Double sidewall" at bounding box center [502, 257] width 131 height 20
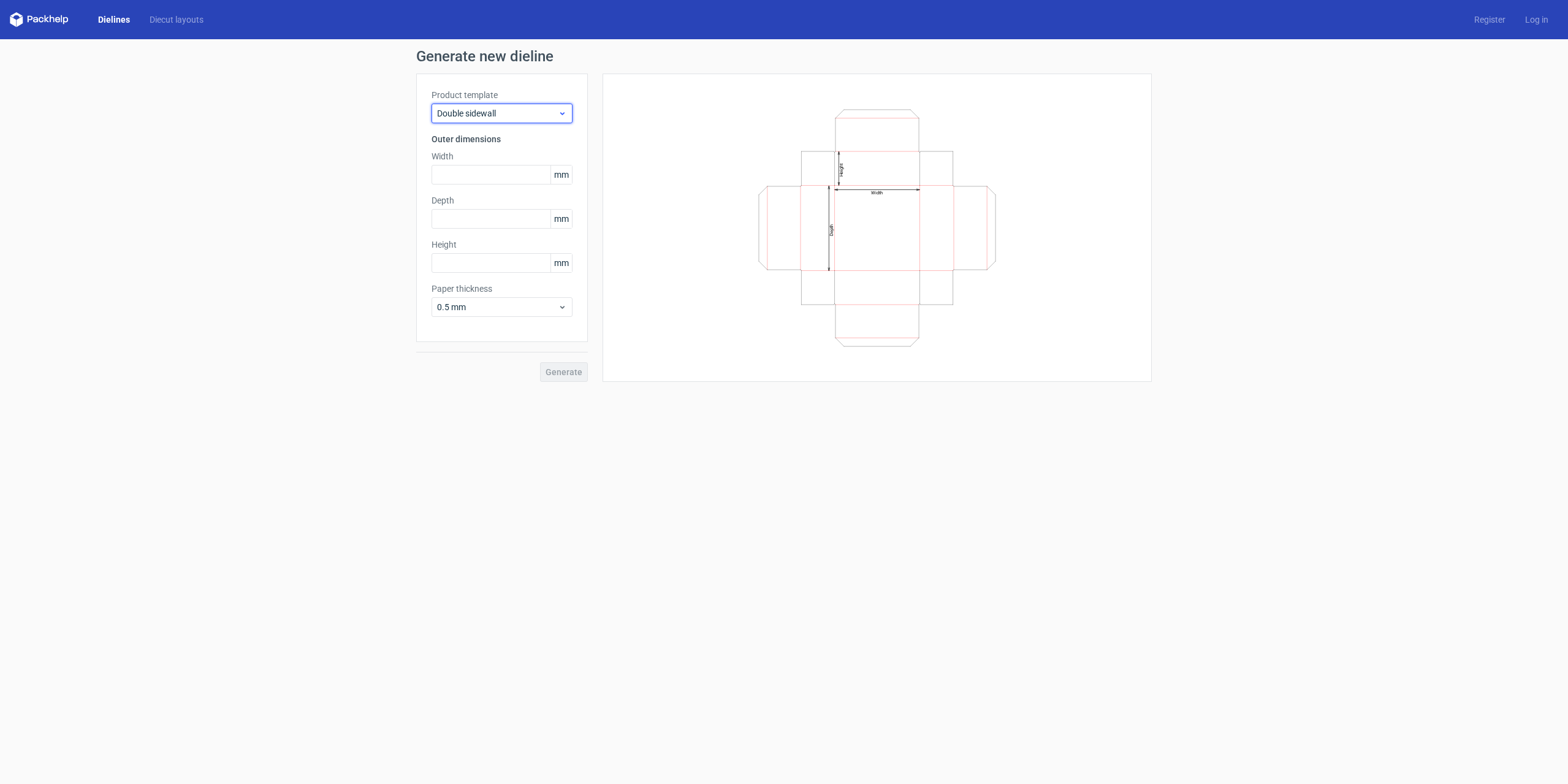
click at [522, 117] on span "Double sidewall" at bounding box center [498, 113] width 121 height 12
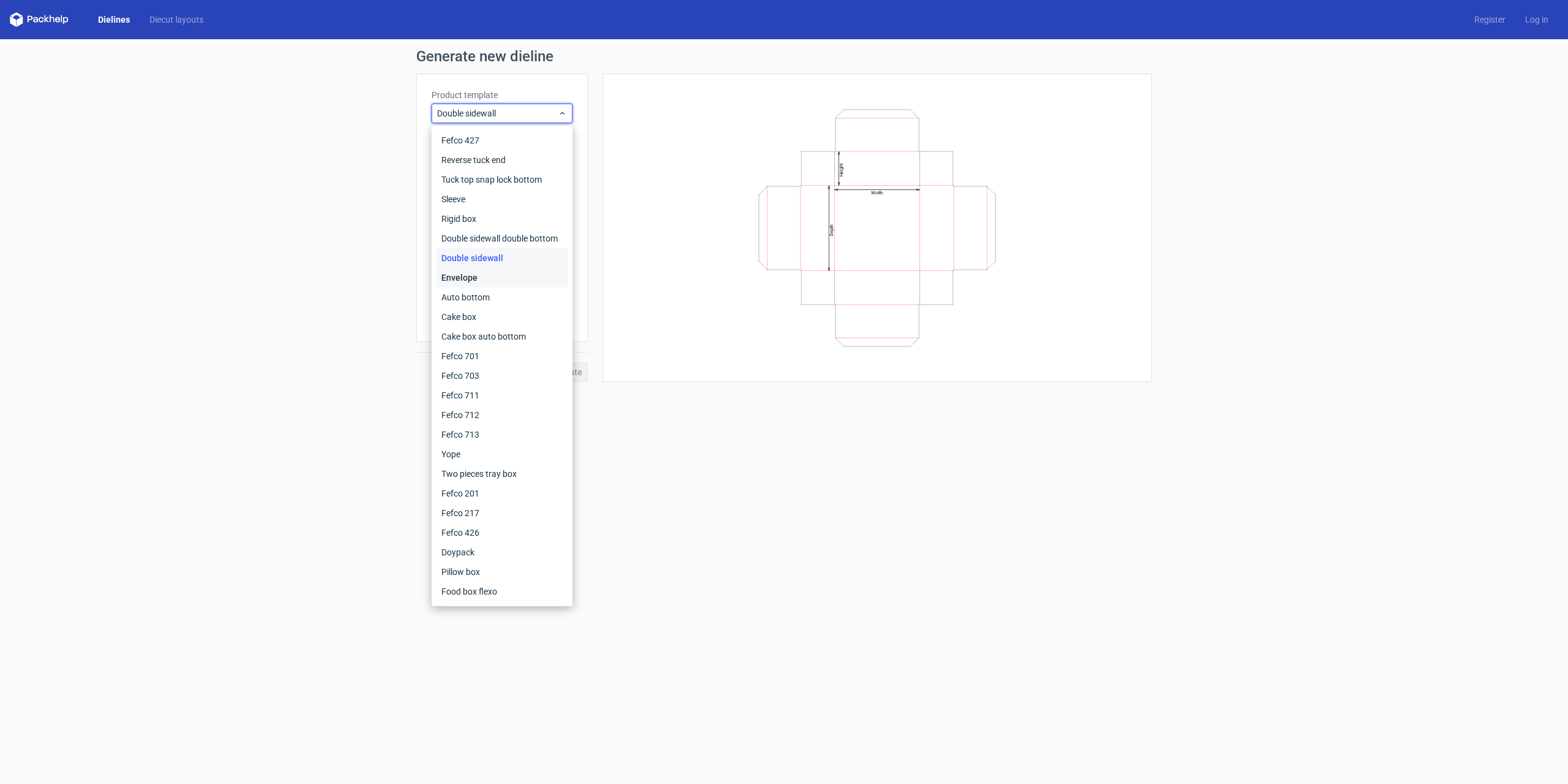
click at [527, 287] on div "Envelope" at bounding box center [502, 277] width 131 height 20
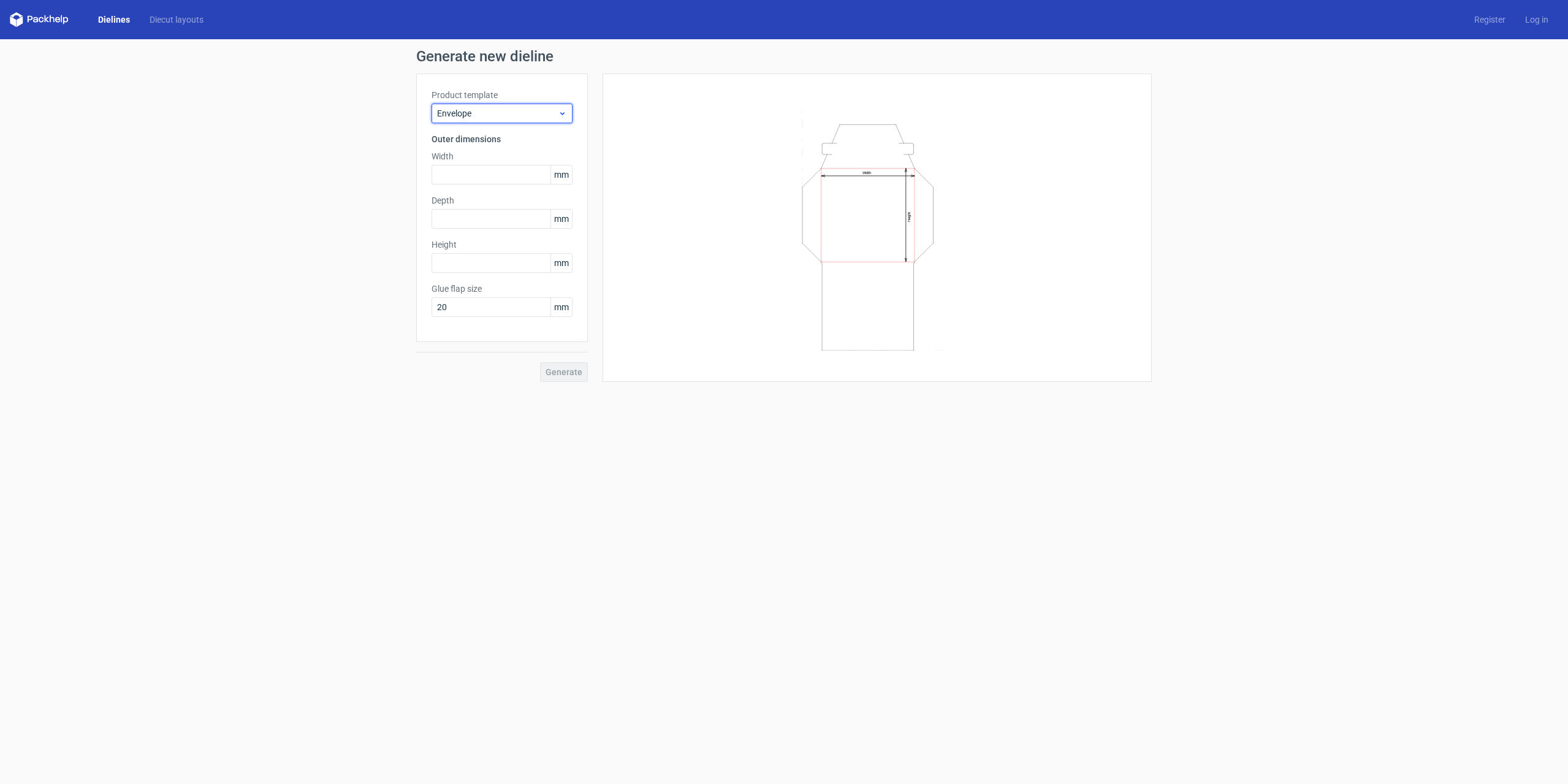
click at [499, 112] on span "Envelope" at bounding box center [498, 113] width 121 height 12
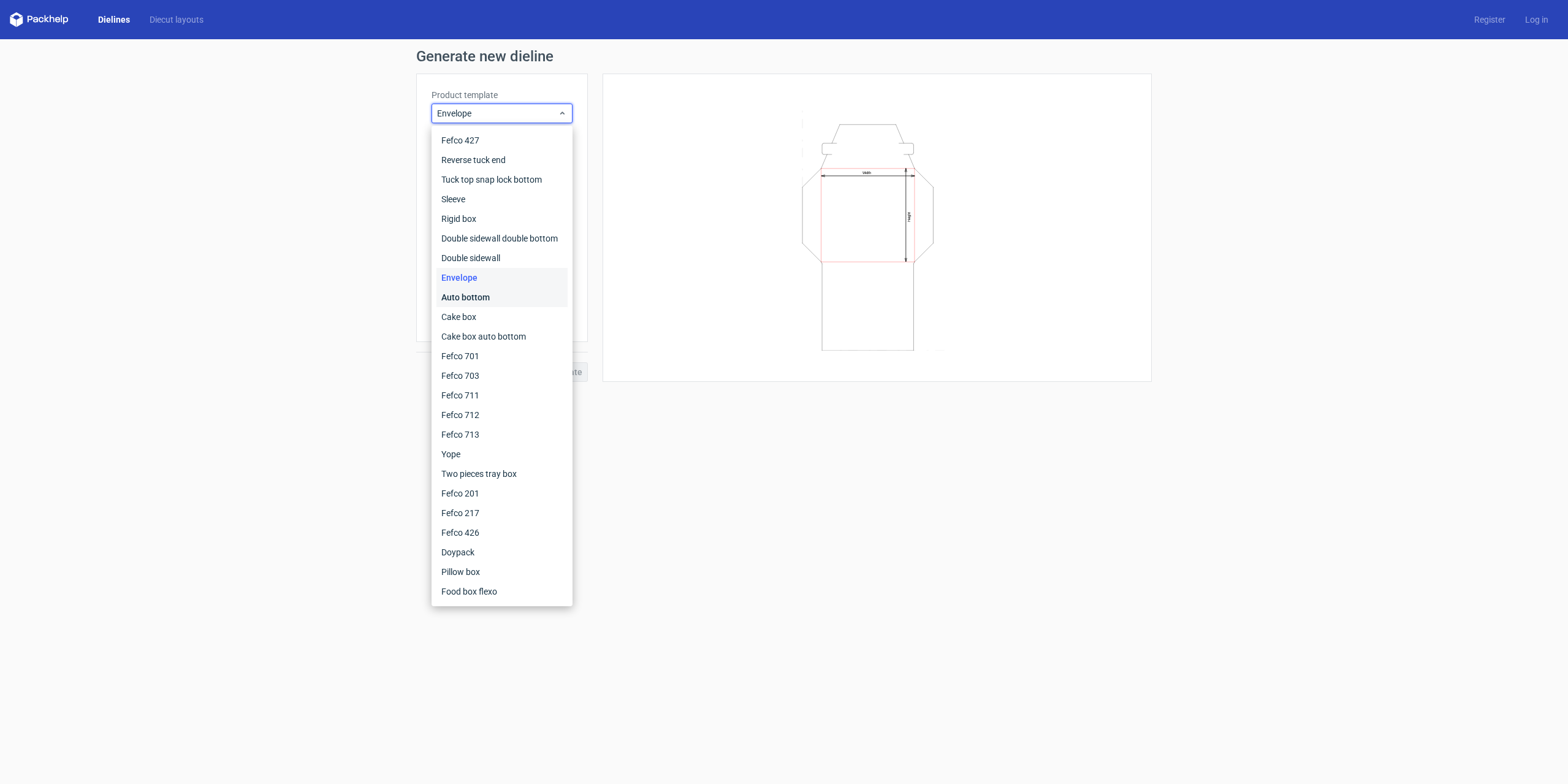
click at [484, 303] on div "Auto bottom" at bounding box center [502, 297] width 131 height 20
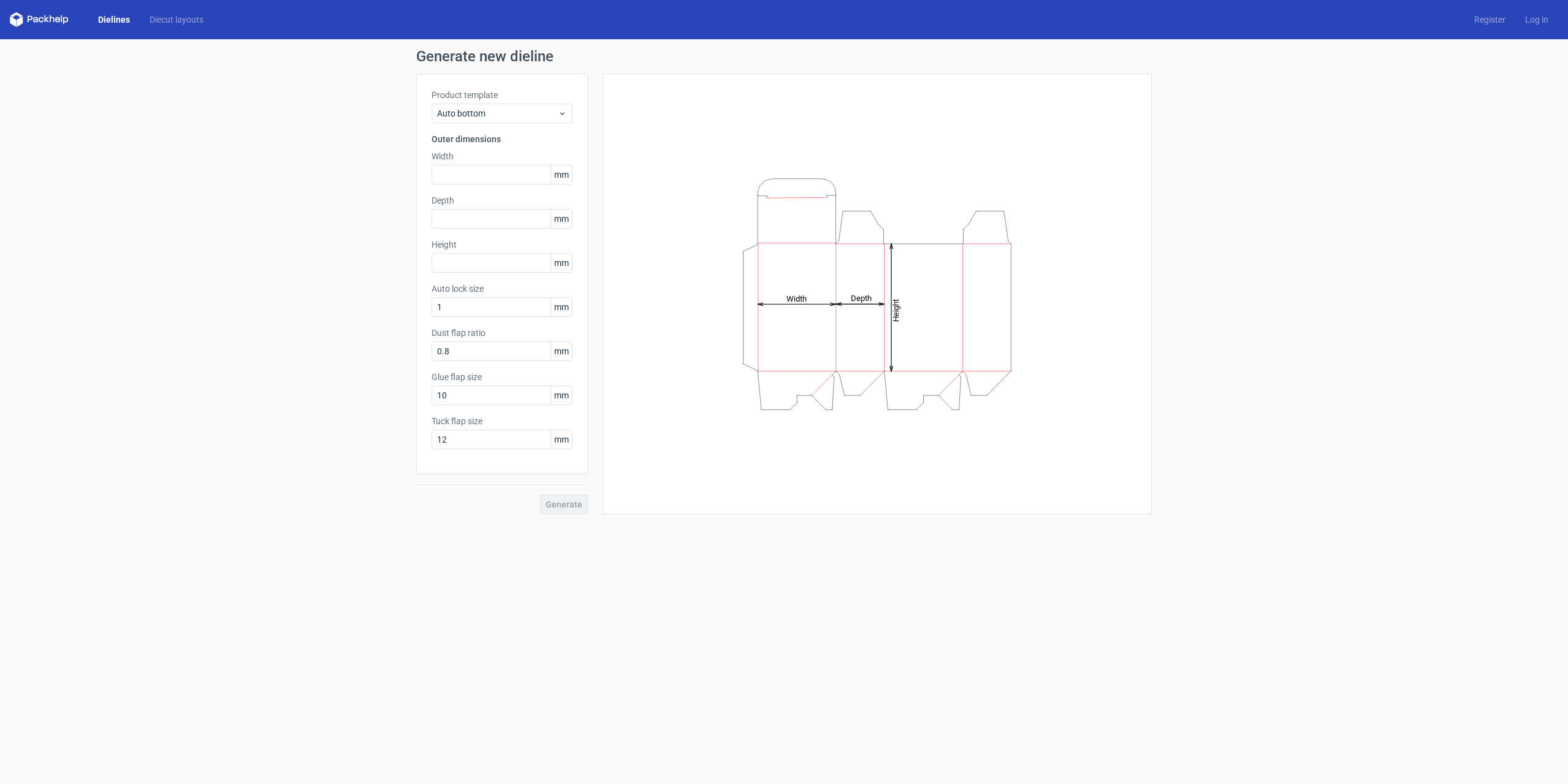
click at [948, 312] on icon "Height Depth Width" at bounding box center [878, 294] width 368 height 245
click at [511, 107] on span "Auto bottom" at bounding box center [498, 113] width 121 height 12
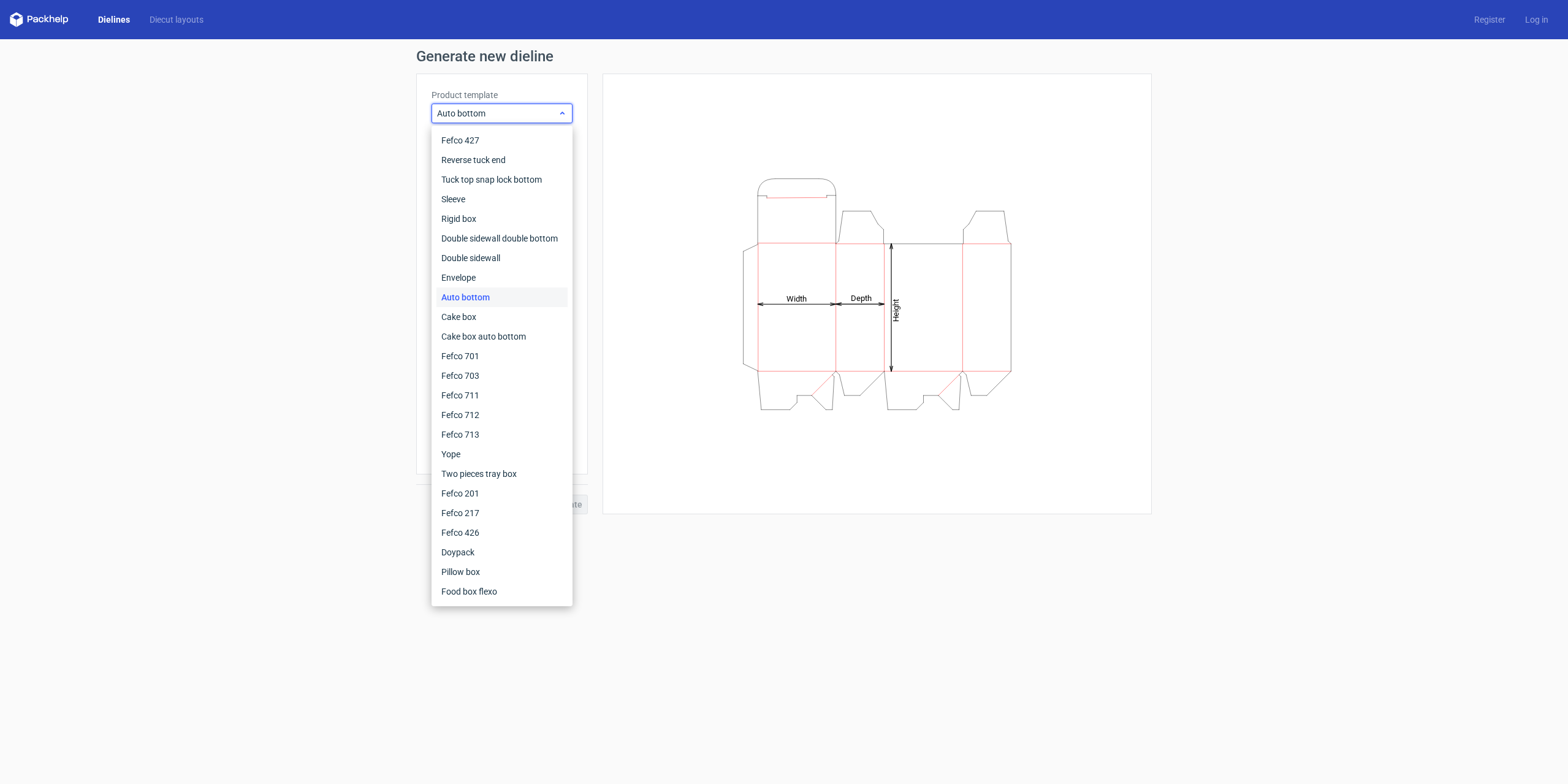
click at [511, 107] on span "Auto bottom" at bounding box center [498, 113] width 121 height 12
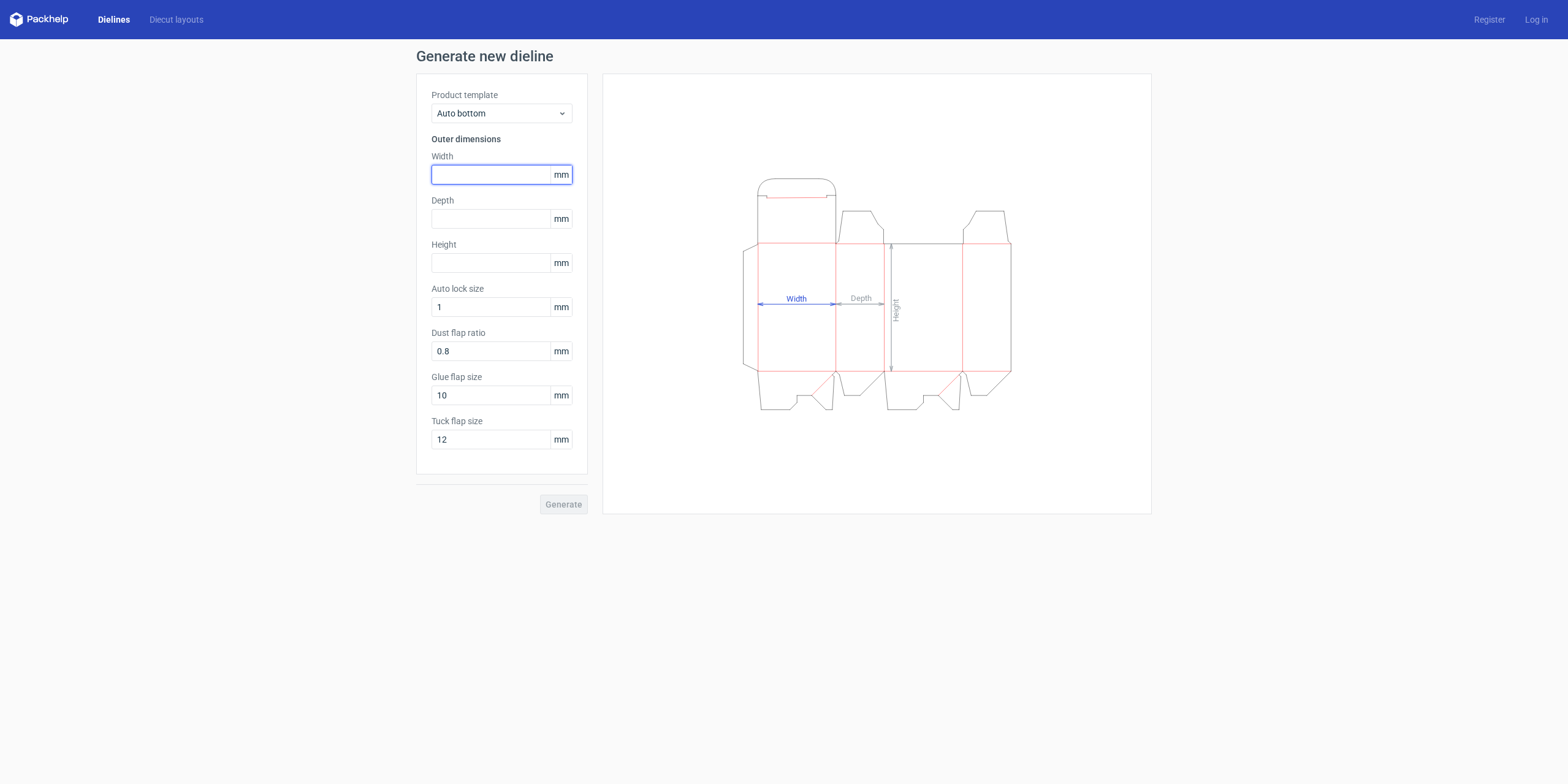
click at [490, 170] on input "text" at bounding box center [501, 175] width 141 height 20
type input "65"
type input "145"
click at [556, 500] on span "Generate" at bounding box center [563, 504] width 37 height 9
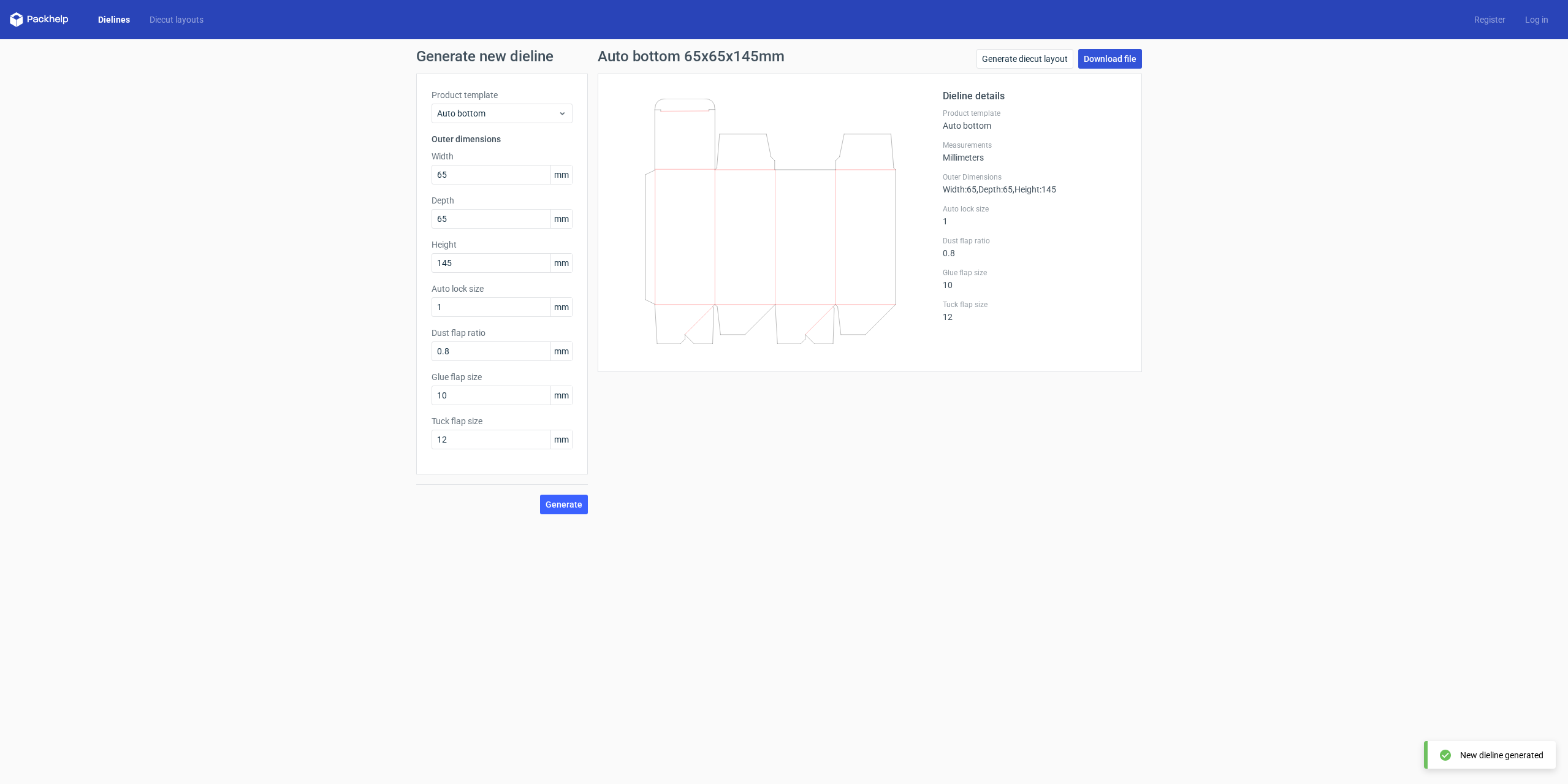
click at [1110, 62] on link "Download file" at bounding box center [1110, 59] width 64 height 20
